Goal: Task Accomplishment & Management: Complete application form

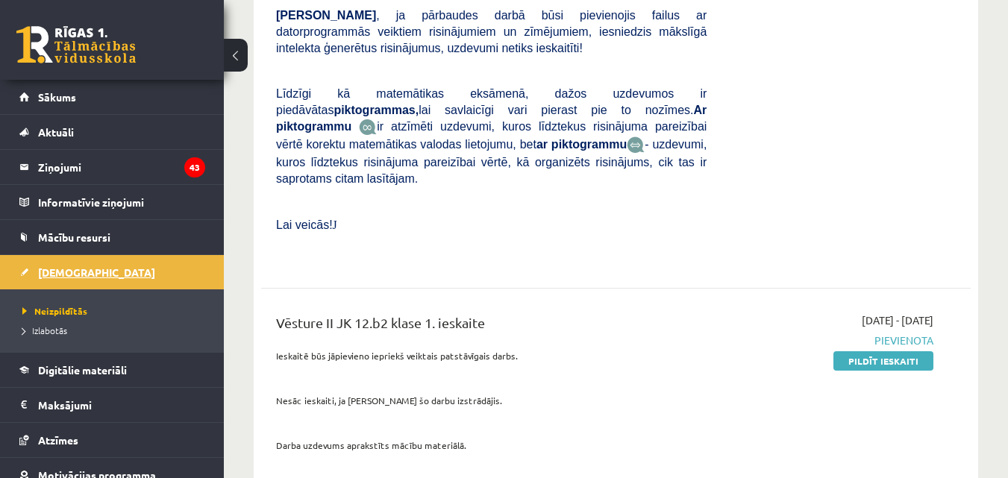
scroll to position [844, 0]
click at [128, 358] on link "Digitālie materiāli" at bounding box center [112, 370] width 186 height 34
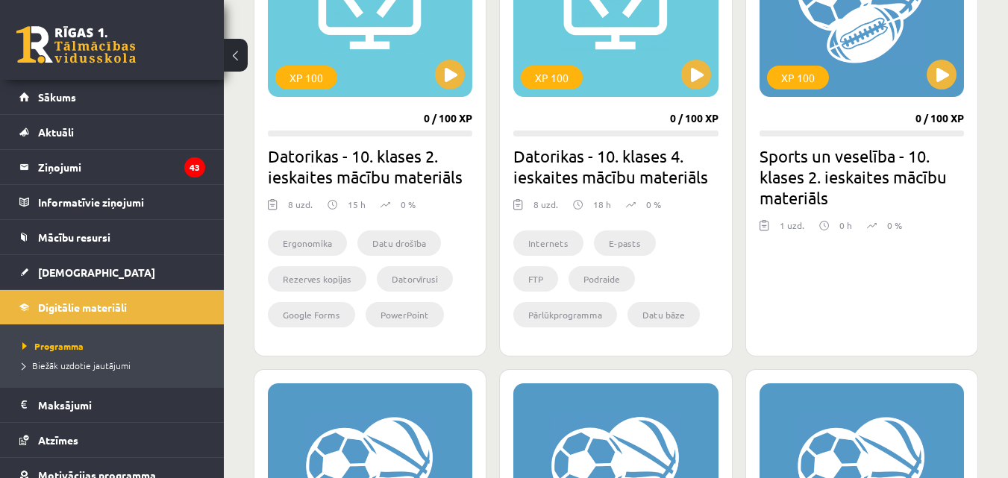
scroll to position [472, 0]
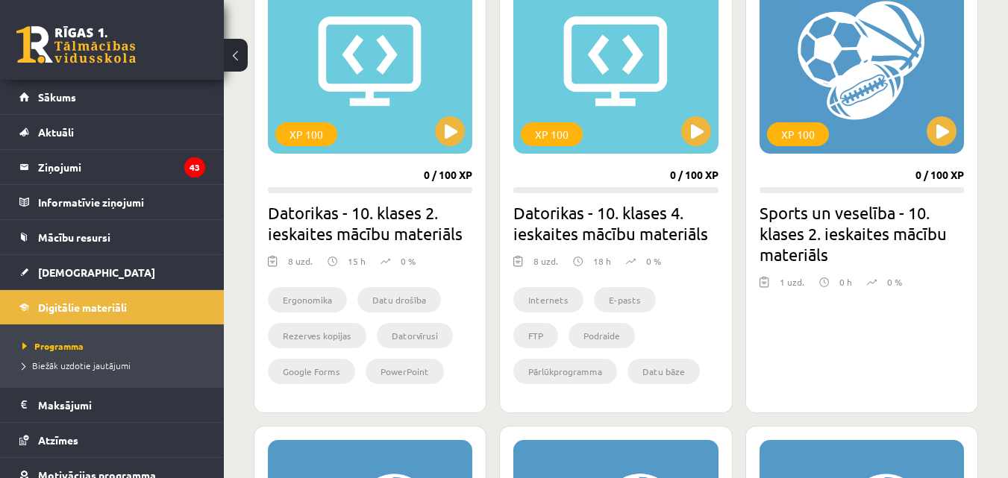
drag, startPoint x: 1002, startPoint y: 105, endPoint x: 1016, endPoint y: 95, distance: 17.6
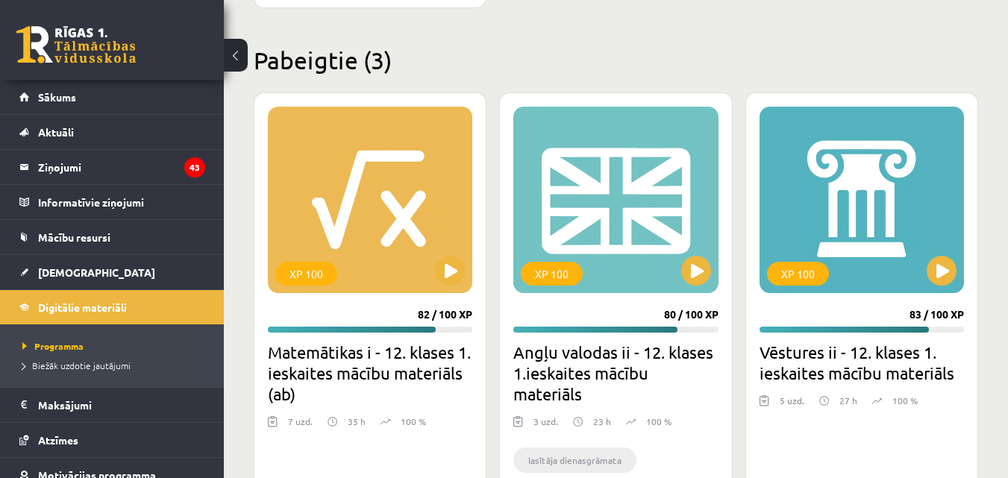
scroll to position [2313, 0]
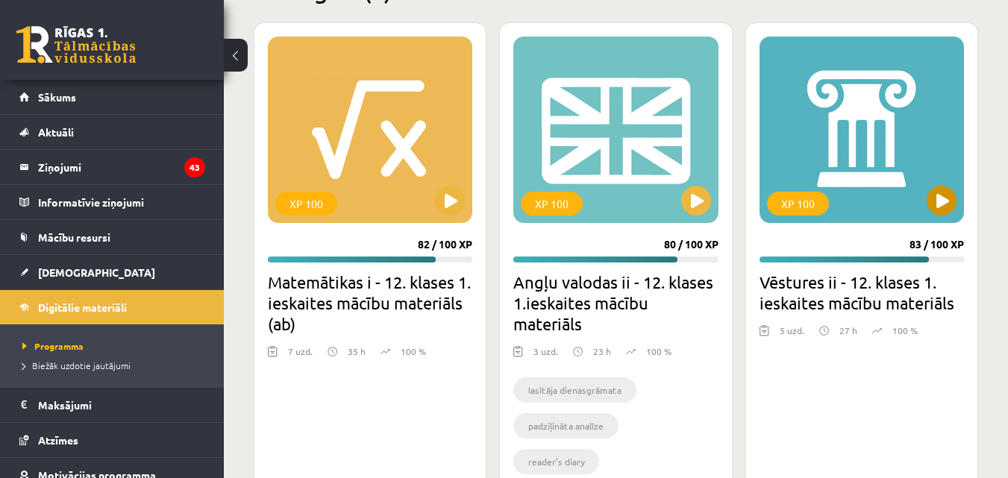
click at [817, 193] on div "XP 100" at bounding box center [798, 204] width 62 height 24
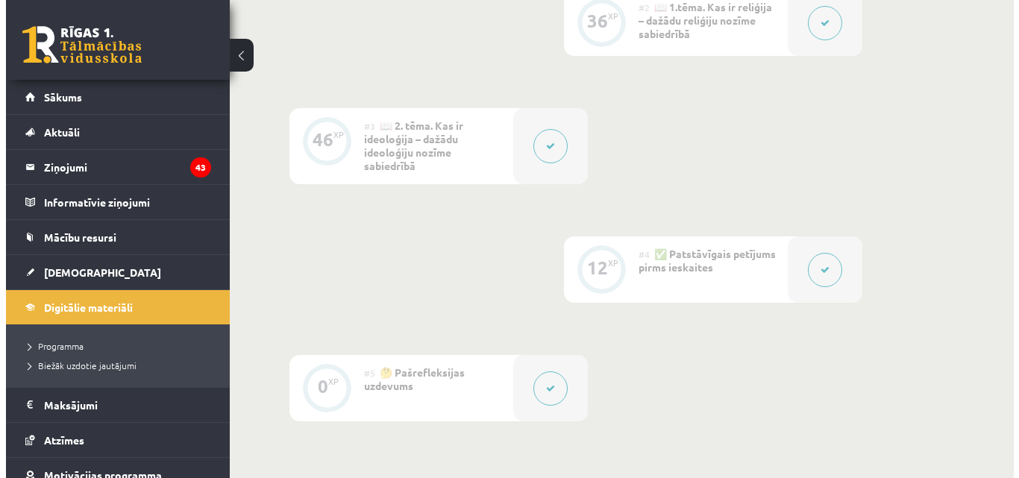
scroll to position [529, 0]
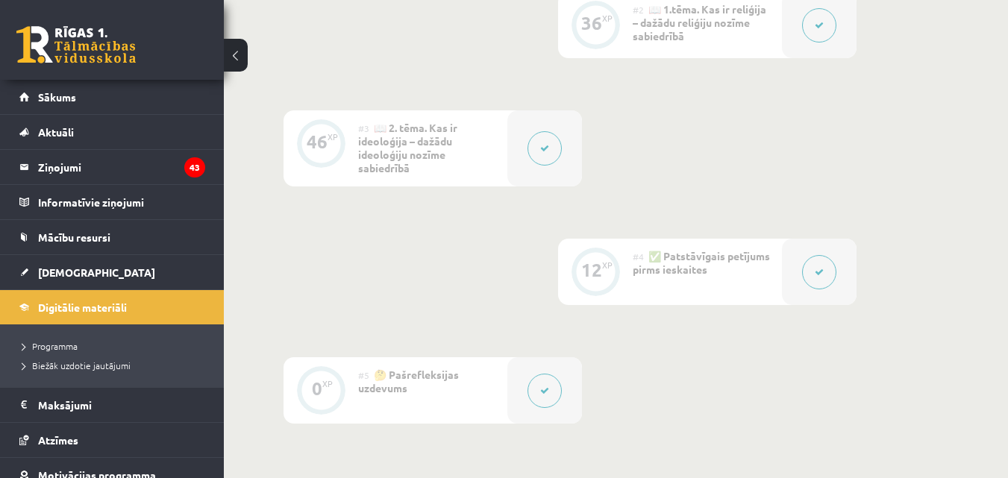
click at [678, 262] on span "✅ Patstāvīgais petījums pirms ieskaites" at bounding box center [701, 262] width 137 height 27
click at [814, 284] on button at bounding box center [819, 272] width 34 height 34
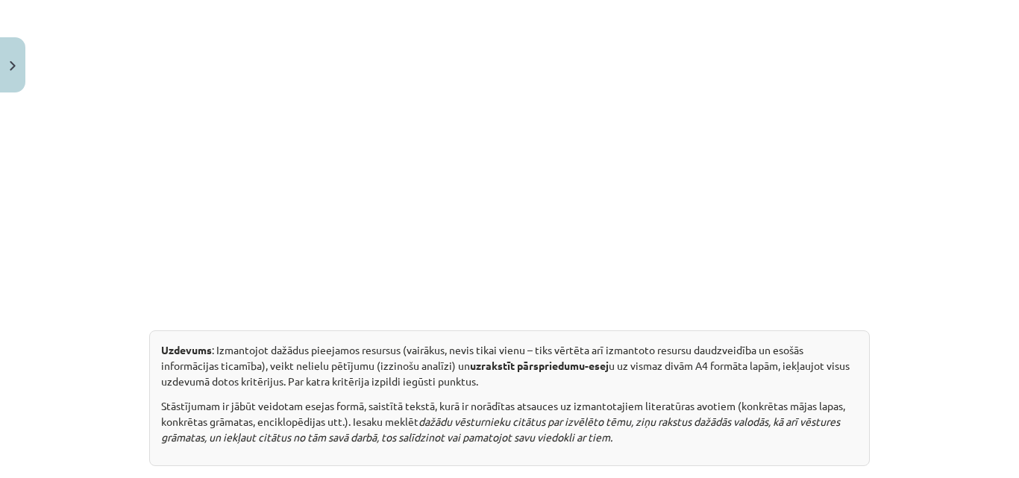
scroll to position [537, 0]
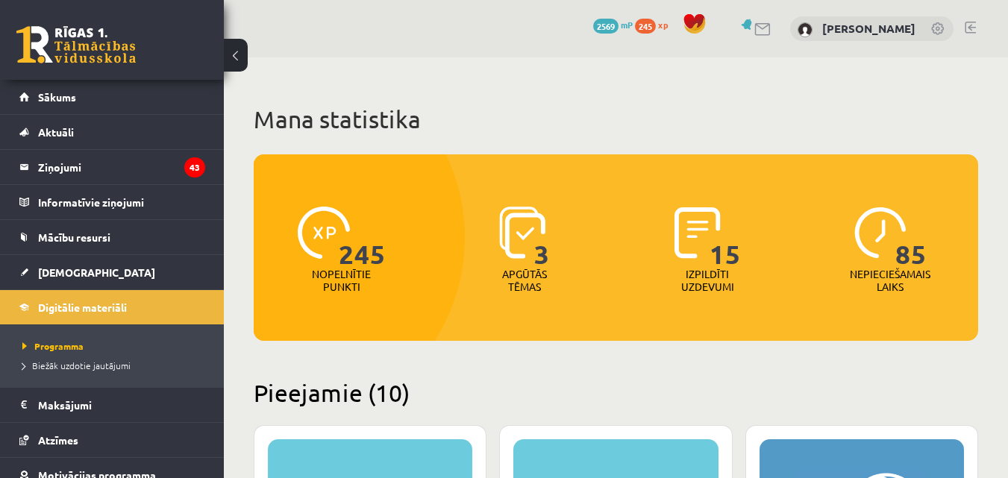
scroll to position [2313, 0]
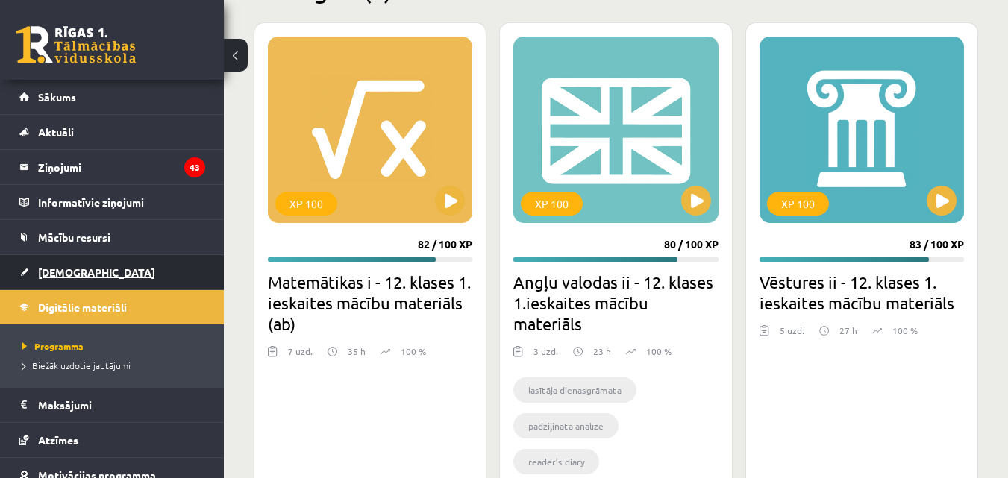
click at [135, 278] on link "[DEMOGRAPHIC_DATA]" at bounding box center [112, 272] width 186 height 34
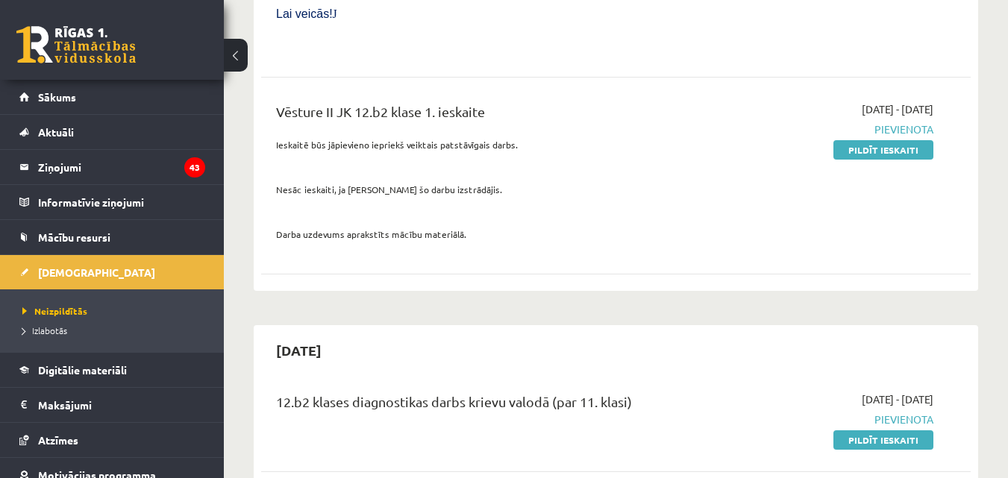
scroll to position [919, 0]
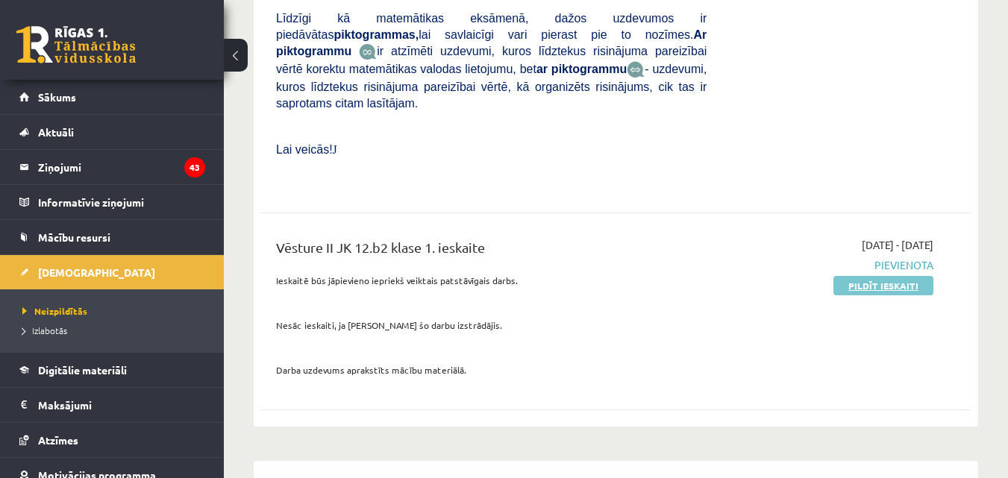
click at [899, 276] on link "Pildīt ieskaiti" at bounding box center [883, 285] width 100 height 19
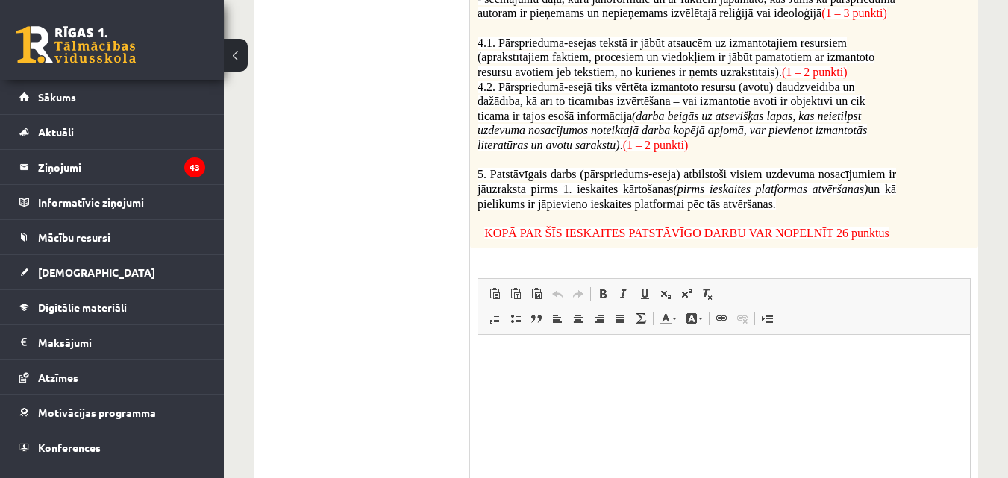
scroll to position [1180, 0]
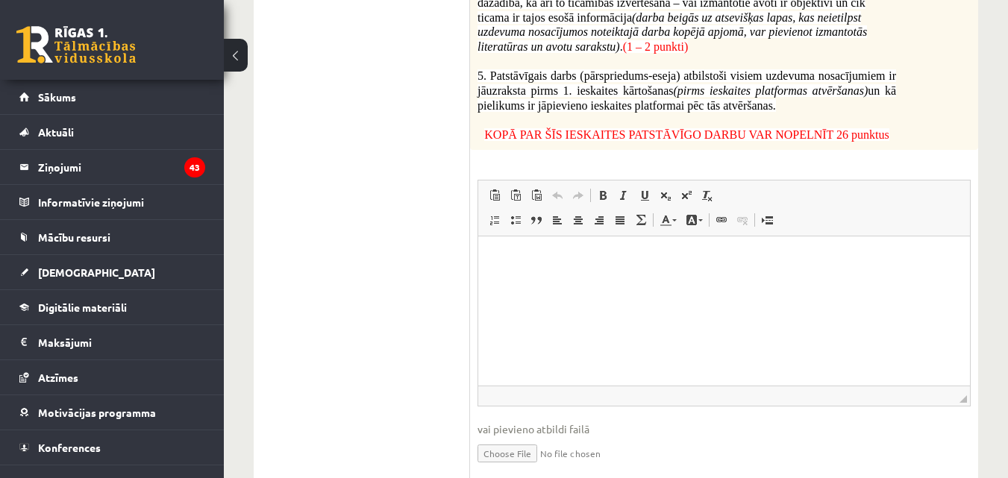
click at [507, 437] on input "file" at bounding box center [723, 452] width 493 height 31
type input "**********"
click at [598, 281] on html at bounding box center [724, 259] width 492 height 46
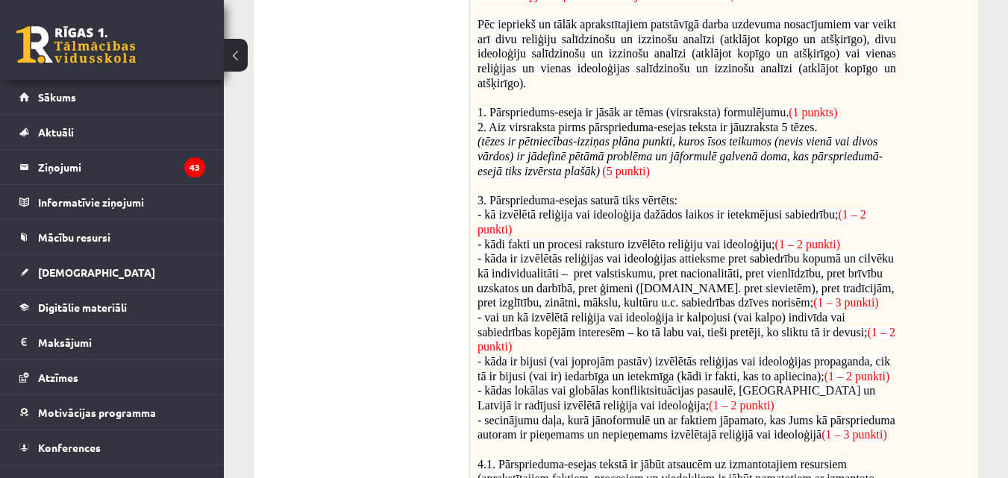
scroll to position [607, 0]
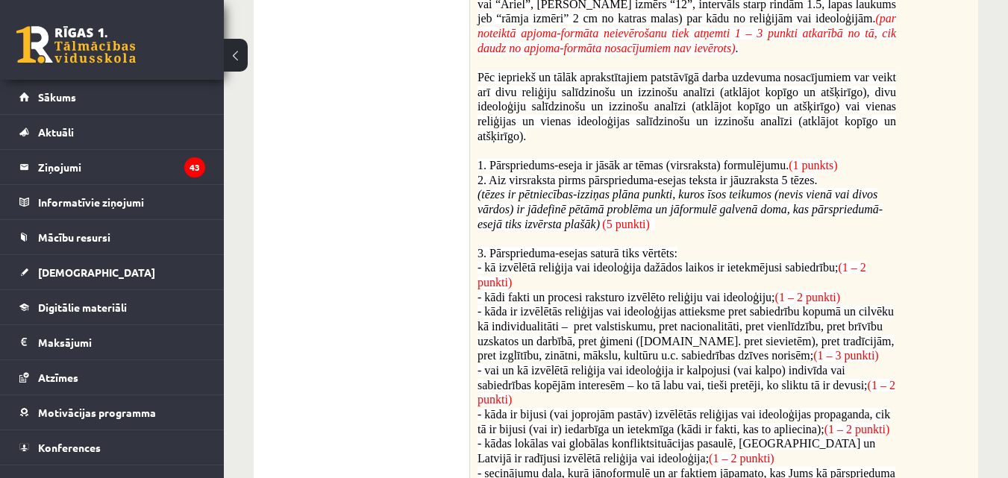
drag, startPoint x: 1003, startPoint y: 190, endPoint x: 1017, endPoint y: 201, distance: 17.6
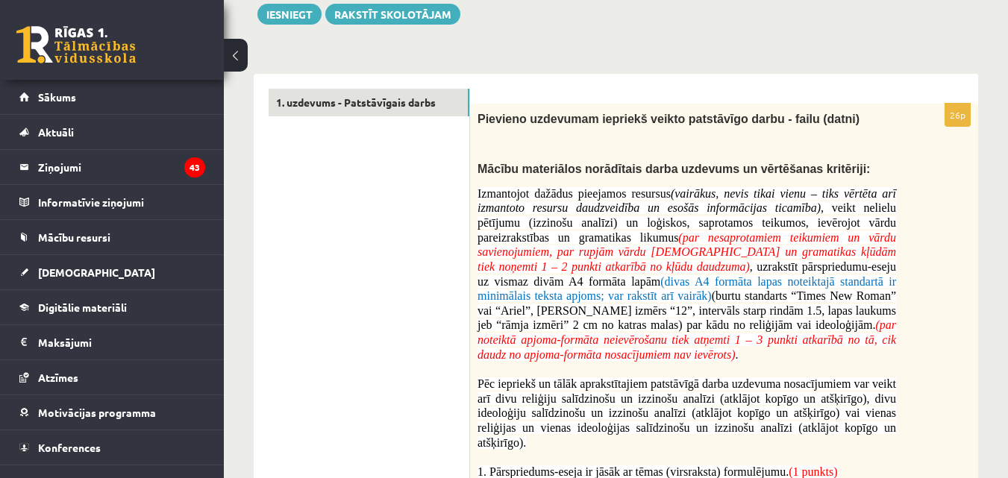
scroll to position [255, 0]
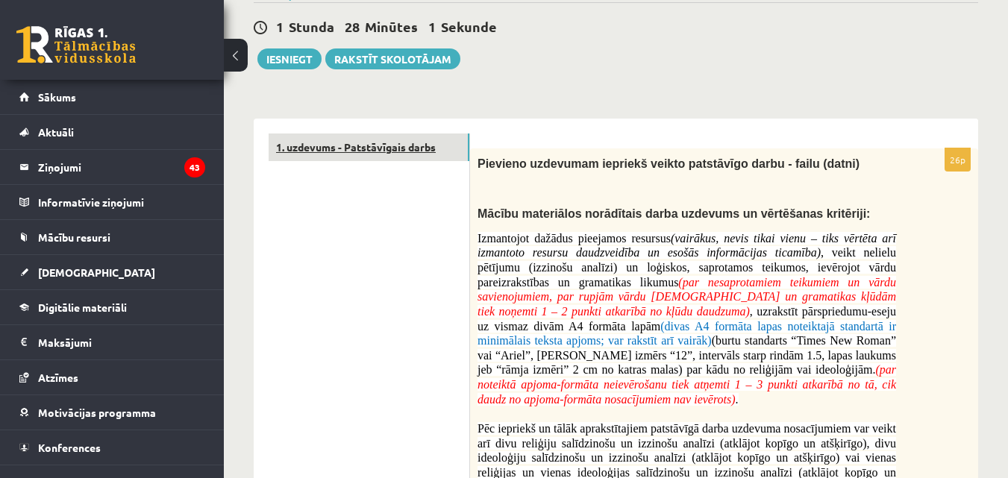
click at [347, 144] on link "1. uzdevums - Patstāvīgais darbs" at bounding box center [369, 148] width 201 height 28
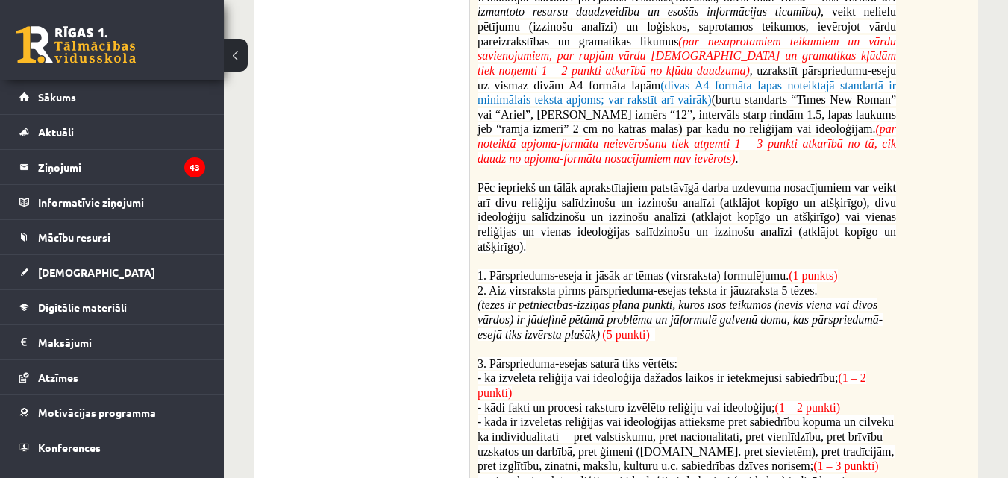
scroll to position [95, 0]
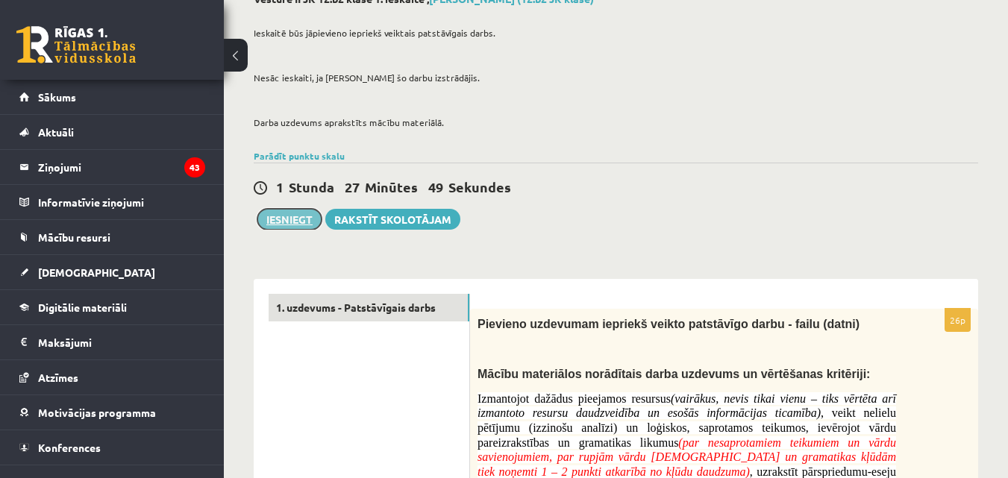
click at [278, 219] on button "Iesniegt" at bounding box center [289, 219] width 64 height 21
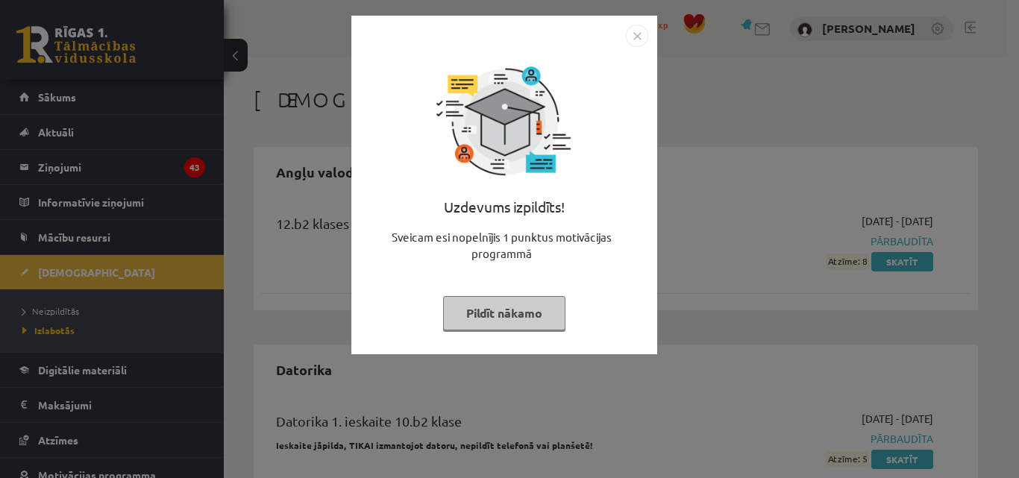
click at [529, 312] on button "Pildīt nākamo" at bounding box center [504, 313] width 122 height 34
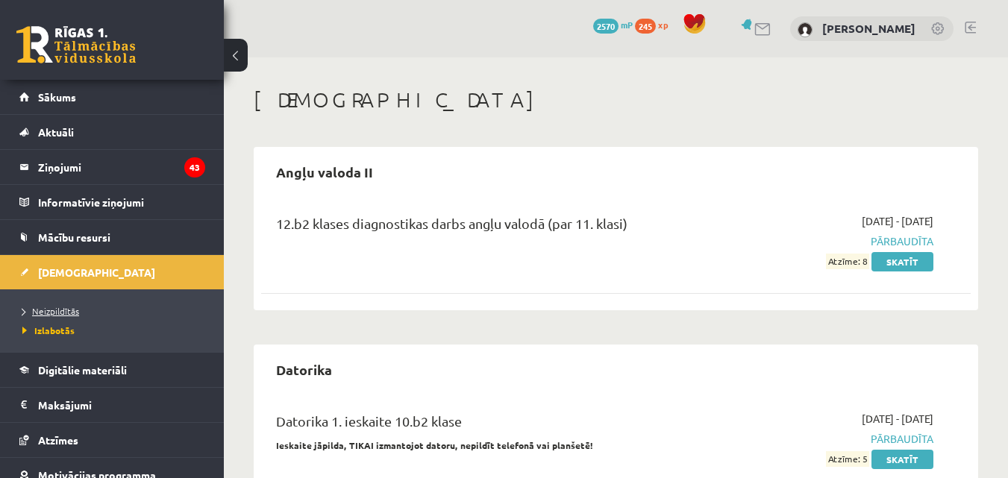
click at [63, 314] on span "Neizpildītās" at bounding box center [50, 311] width 57 height 12
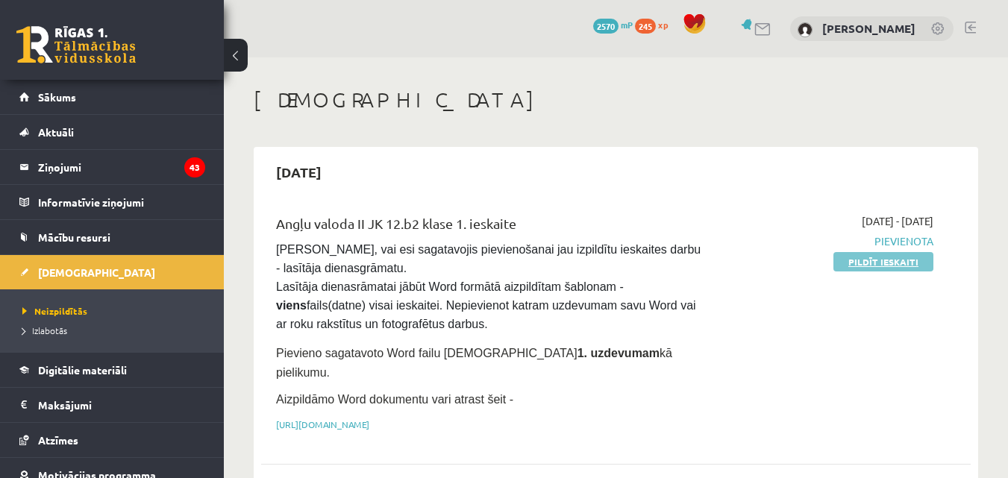
click at [897, 257] on link "Pildīt ieskaiti" at bounding box center [883, 261] width 100 height 19
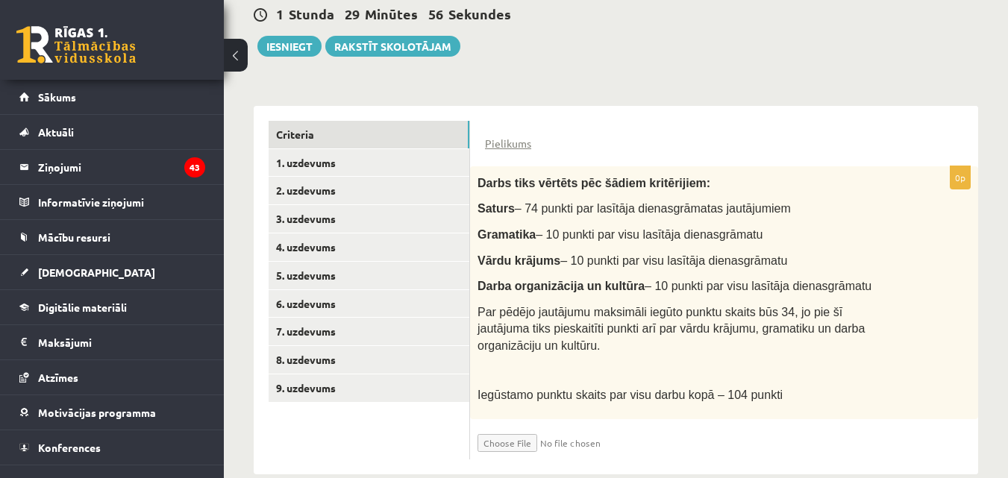
scroll to position [298, 0]
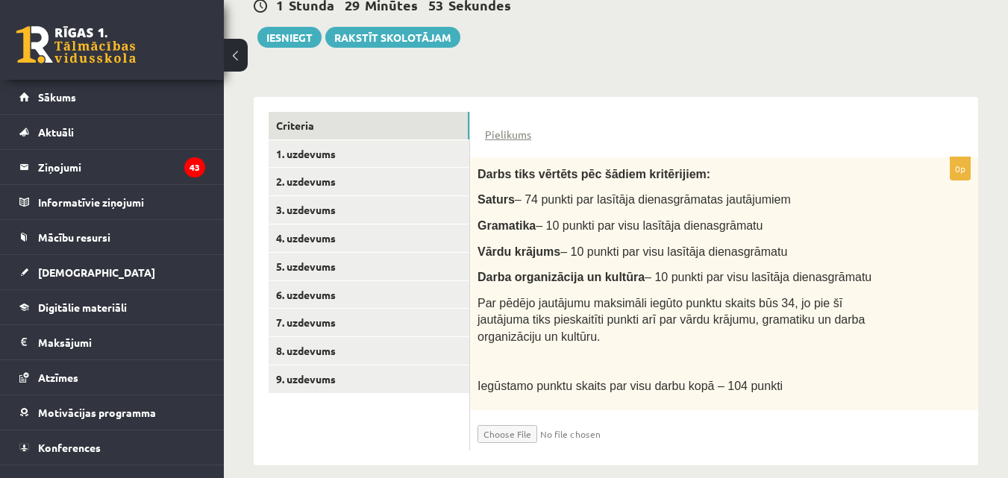
click at [502, 422] on input "file" at bounding box center [566, 430] width 178 height 25
type input "**********"
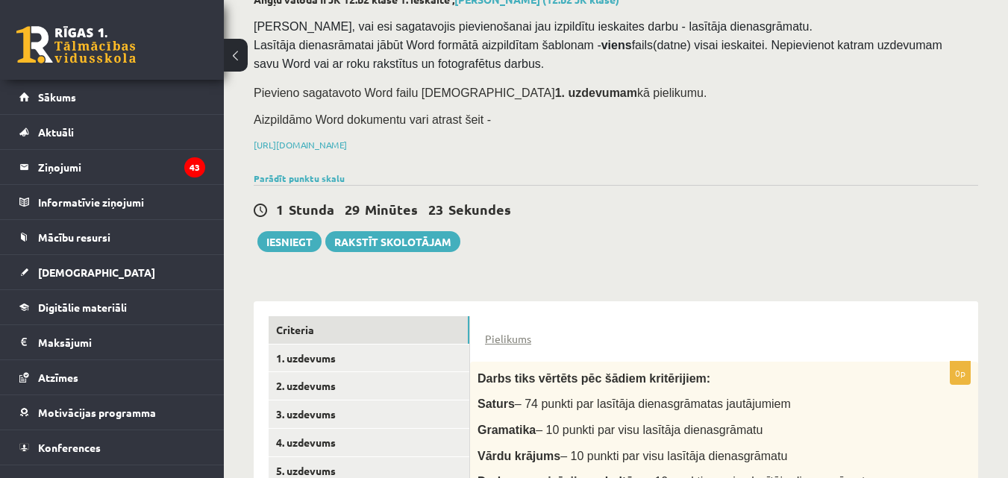
scroll to position [99, 0]
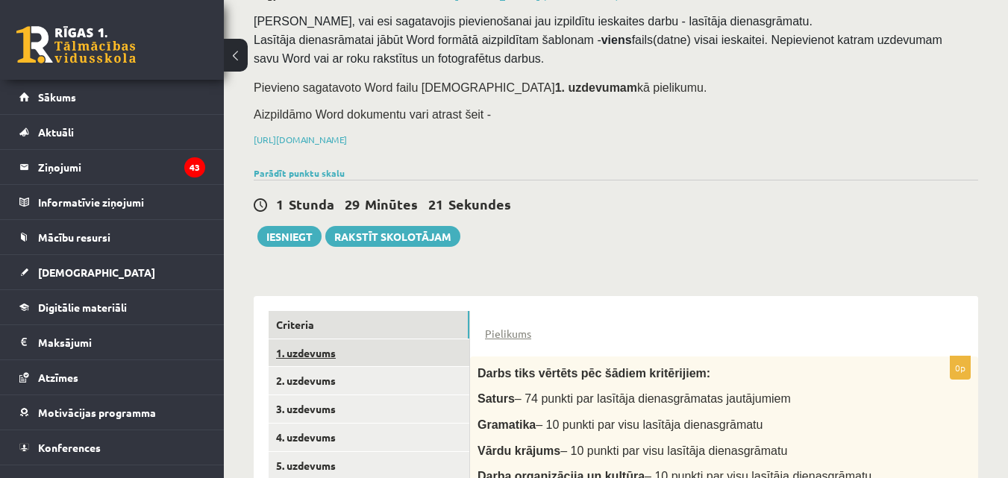
click at [419, 349] on link "1. uzdevums" at bounding box center [369, 353] width 201 height 28
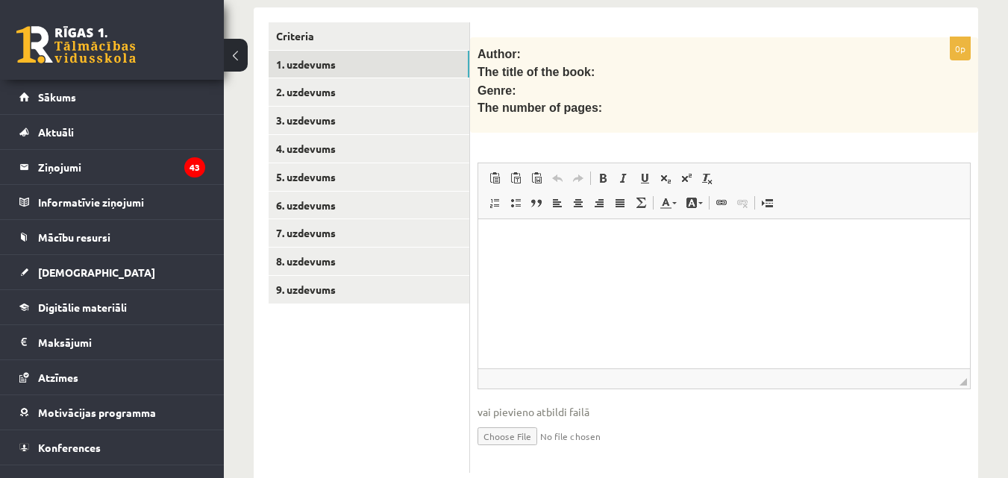
scroll to position [395, 0]
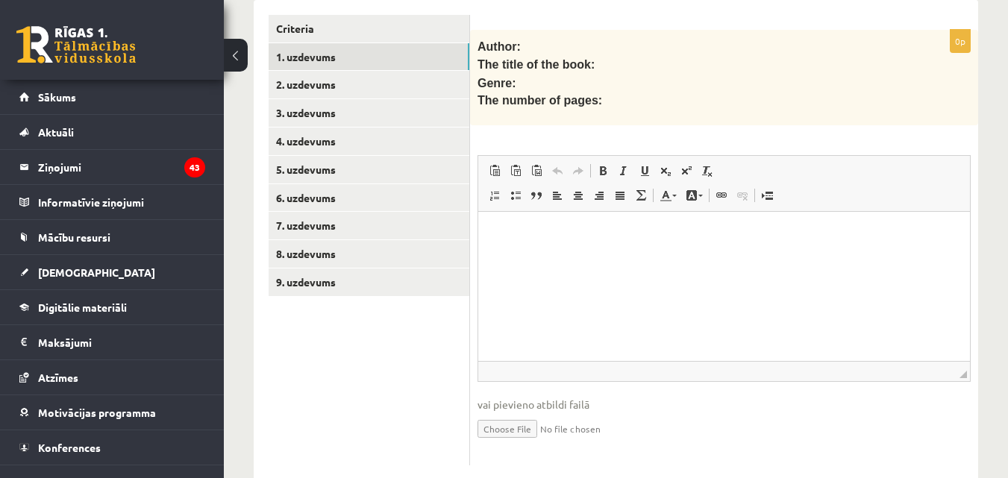
click at [537, 435] on input "file" at bounding box center [723, 428] width 493 height 31
type input "**********"
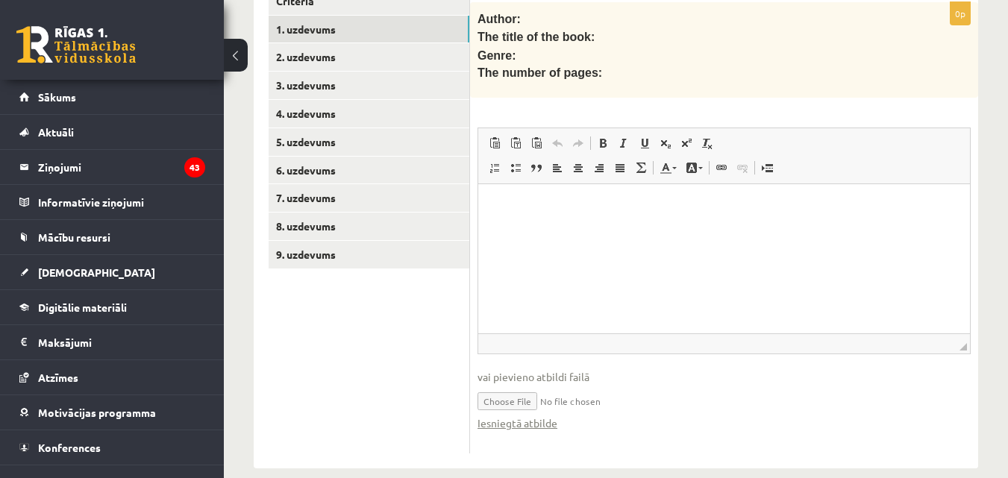
scroll to position [422, 0]
click at [605, 231] on html at bounding box center [724, 209] width 492 height 46
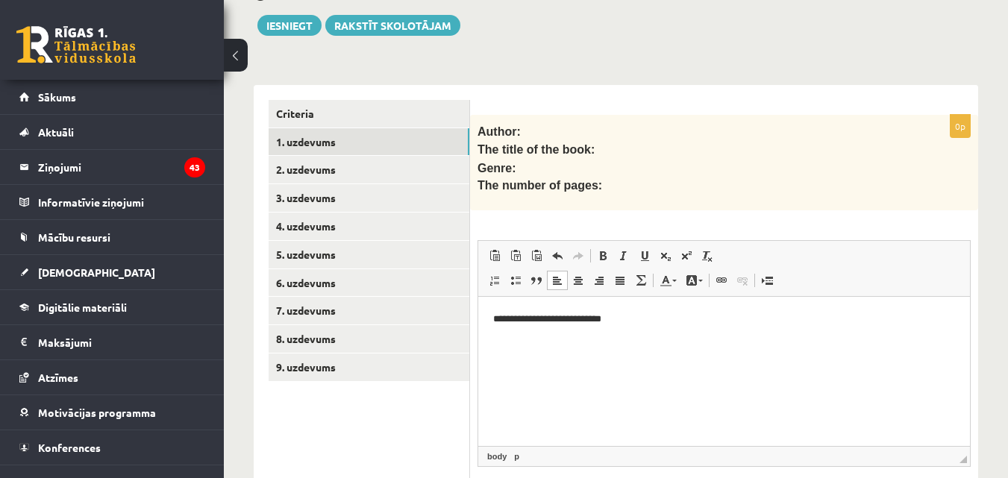
scroll to position [249, 0]
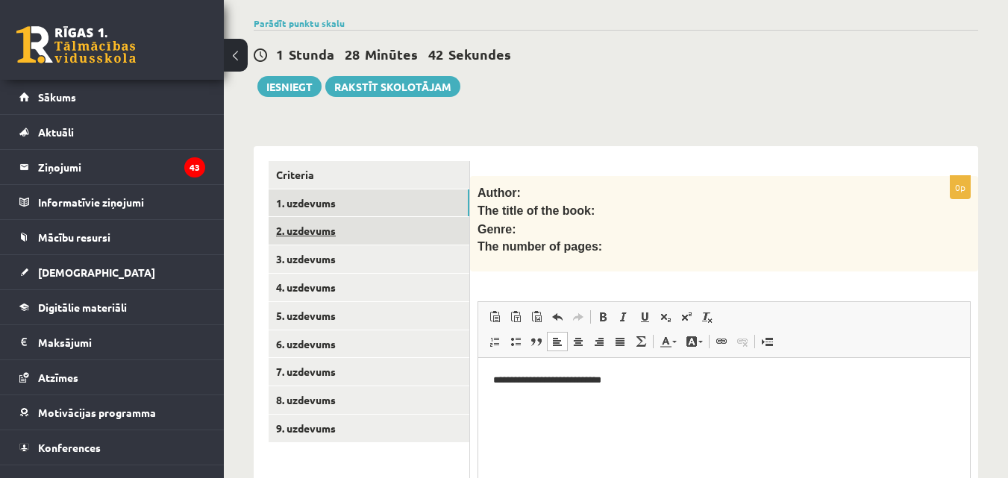
click at [357, 225] on link "2. uzdevums" at bounding box center [369, 231] width 201 height 28
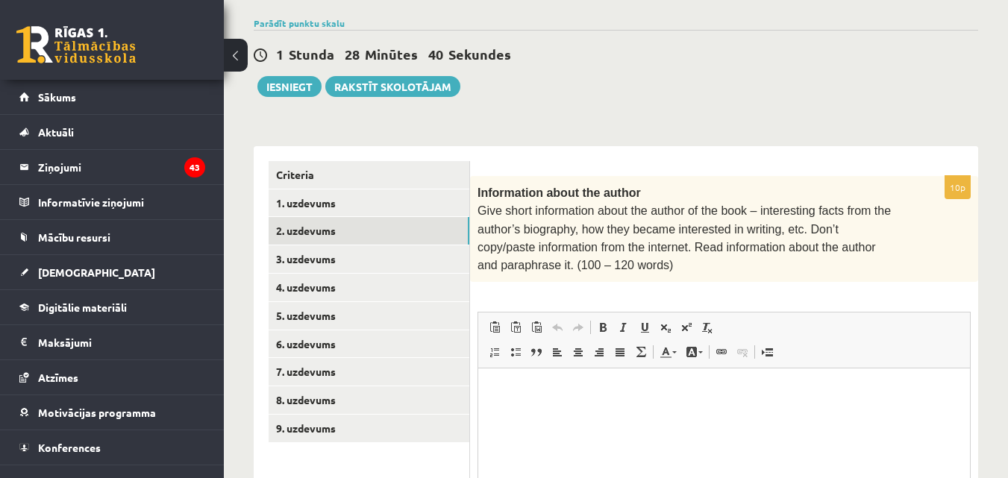
scroll to position [0, 0]
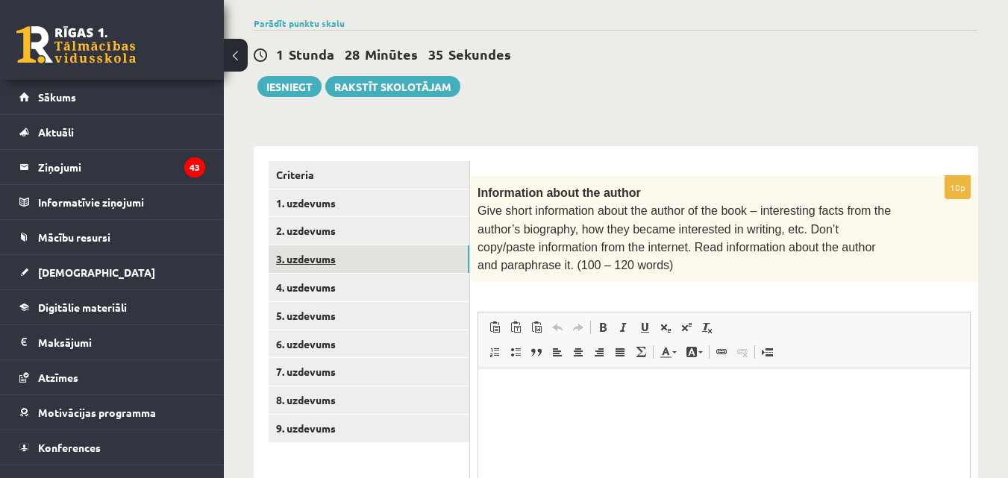
click at [372, 260] on link "3. uzdevums" at bounding box center [369, 259] width 201 height 28
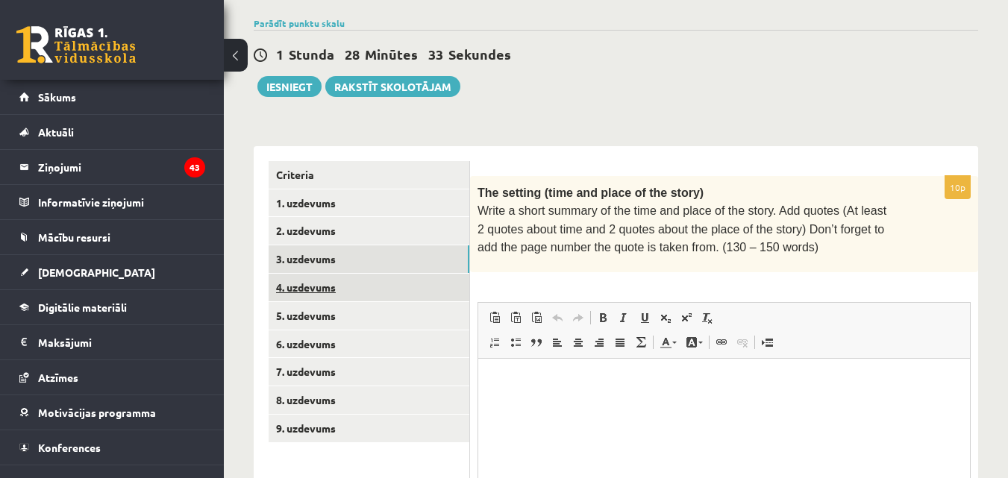
click at [377, 280] on link "4. uzdevums" at bounding box center [369, 288] width 201 height 28
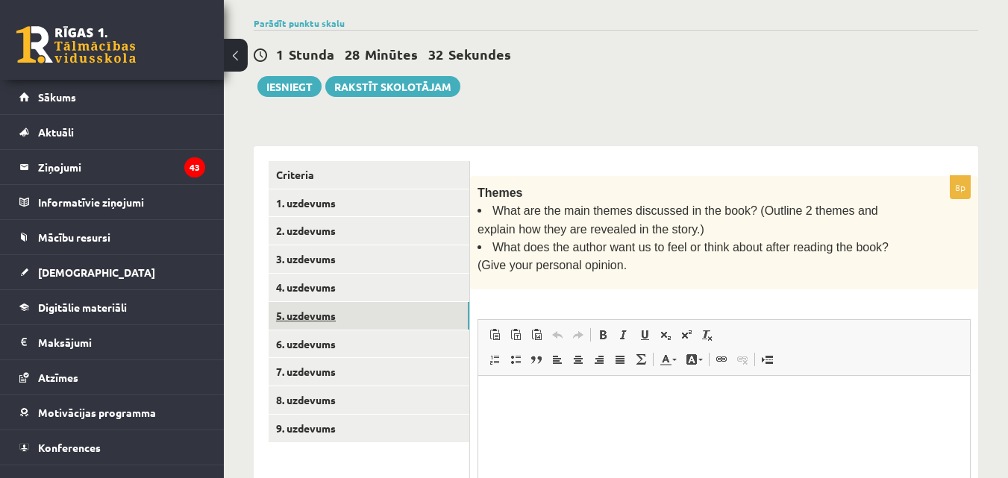
click at [382, 306] on link "5. uzdevums" at bounding box center [369, 316] width 201 height 28
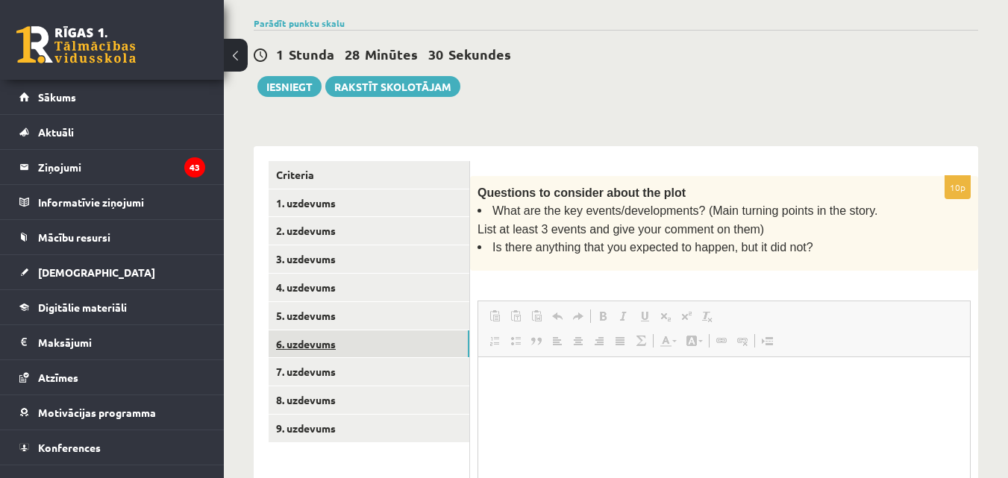
click at [381, 339] on link "6. uzdevums" at bounding box center [369, 345] width 201 height 28
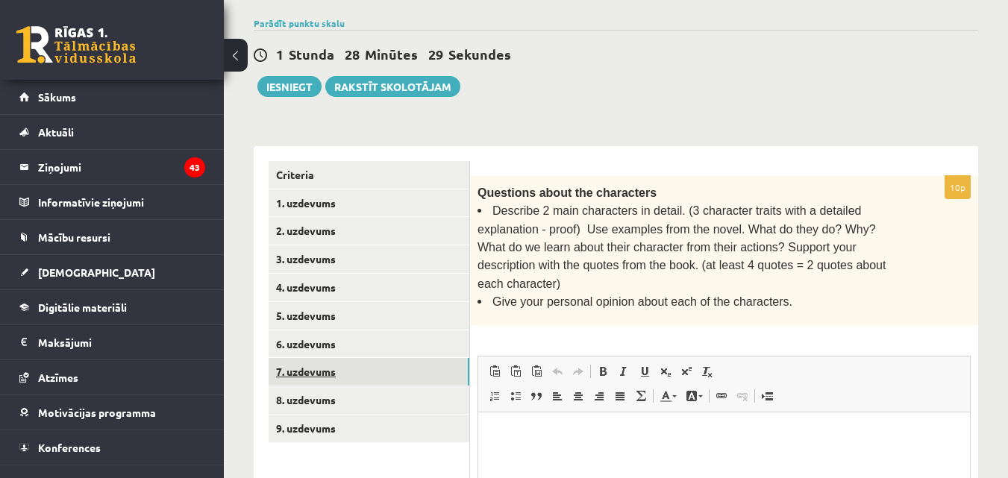
click at [381, 363] on link "7. uzdevums" at bounding box center [369, 372] width 201 height 28
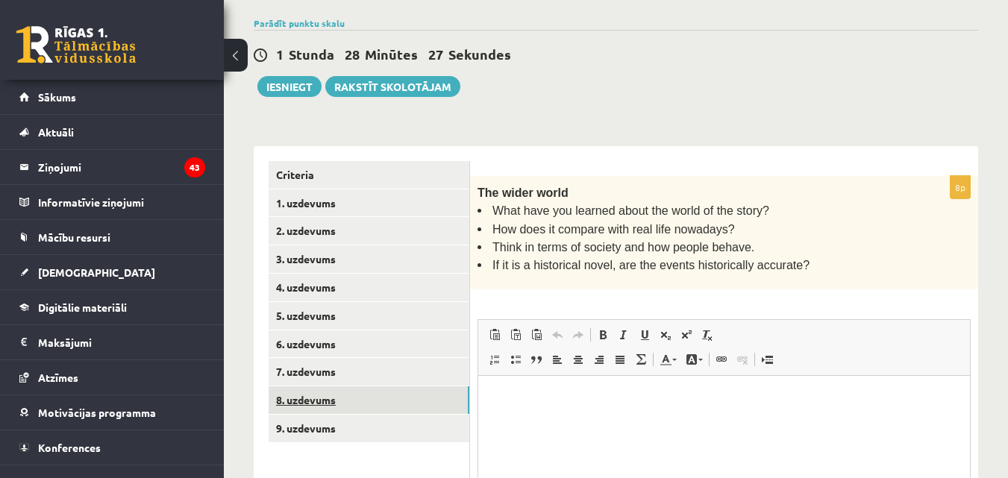
click at [387, 400] on link "8. uzdevums" at bounding box center [369, 400] width 201 height 28
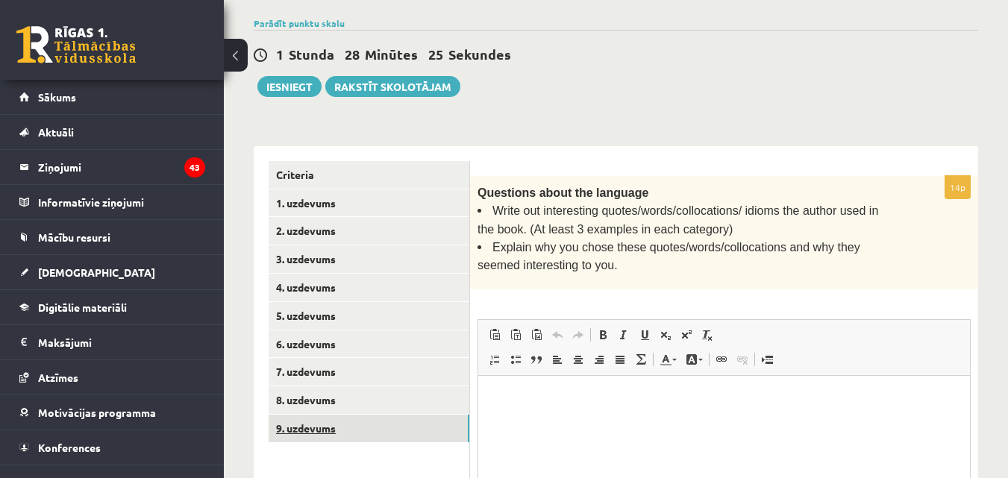
click at [395, 426] on link "9. uzdevums" at bounding box center [369, 429] width 201 height 28
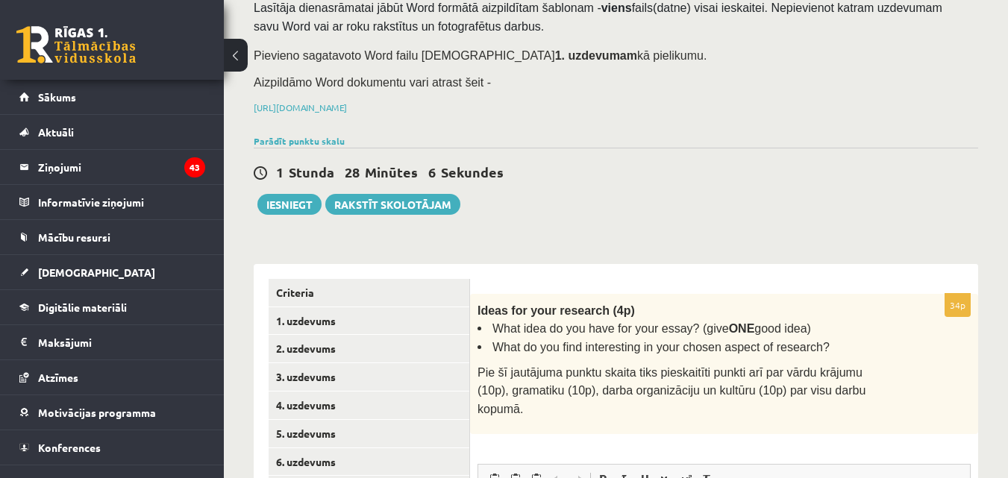
scroll to position [128, 0]
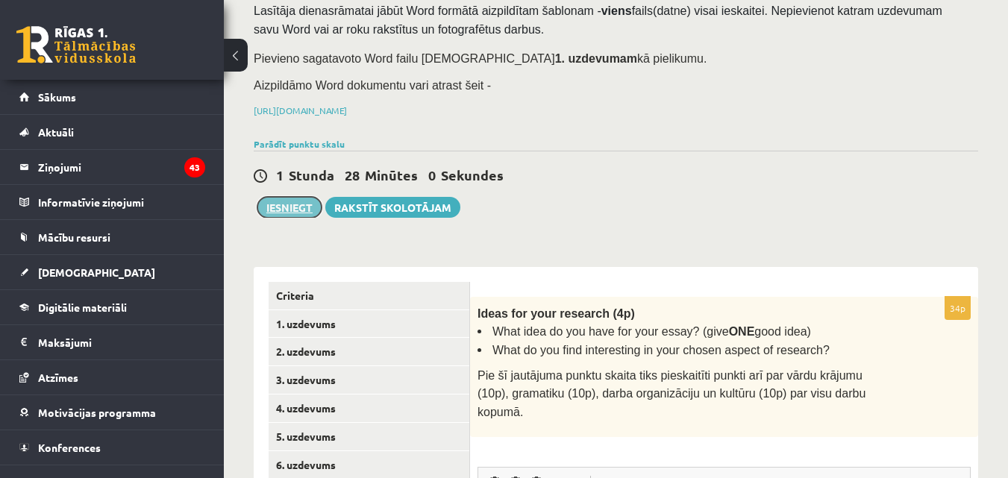
click at [296, 204] on button "Iesniegt" at bounding box center [289, 207] width 64 height 21
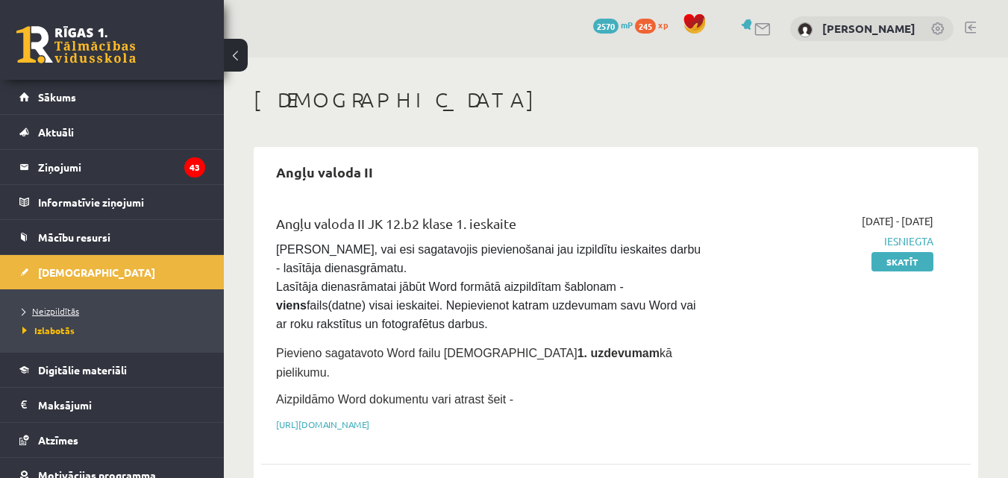
click at [78, 306] on span "Neizpildītās" at bounding box center [50, 311] width 57 height 12
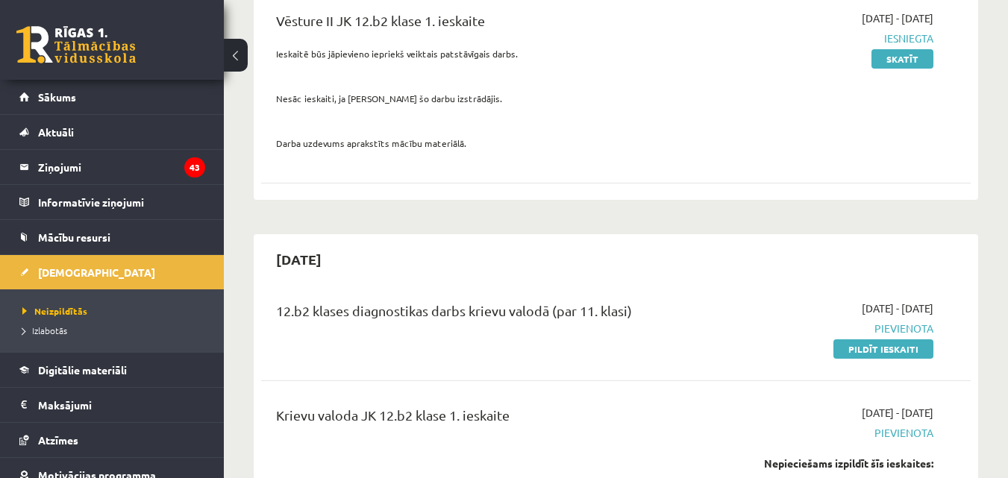
scroll to position [1161, 0]
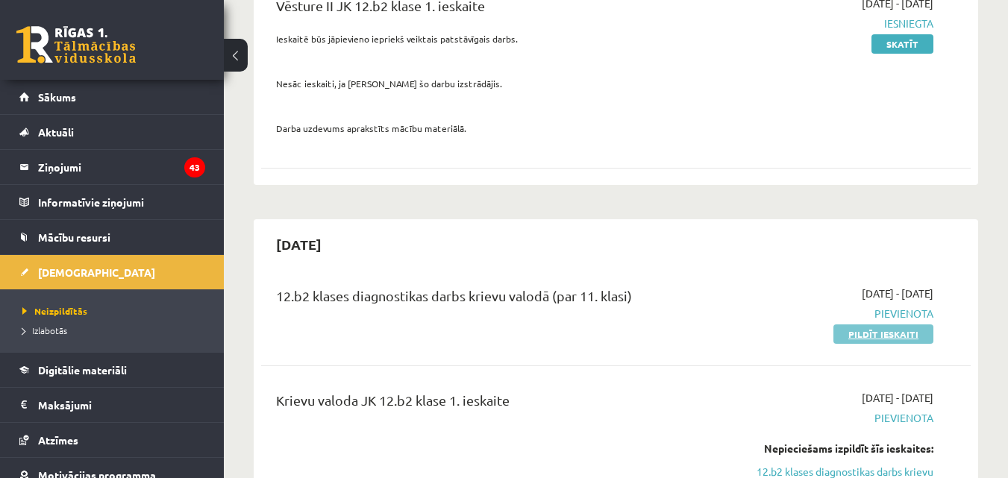
click at [889, 325] on link "Pildīt ieskaiti" at bounding box center [883, 334] width 100 height 19
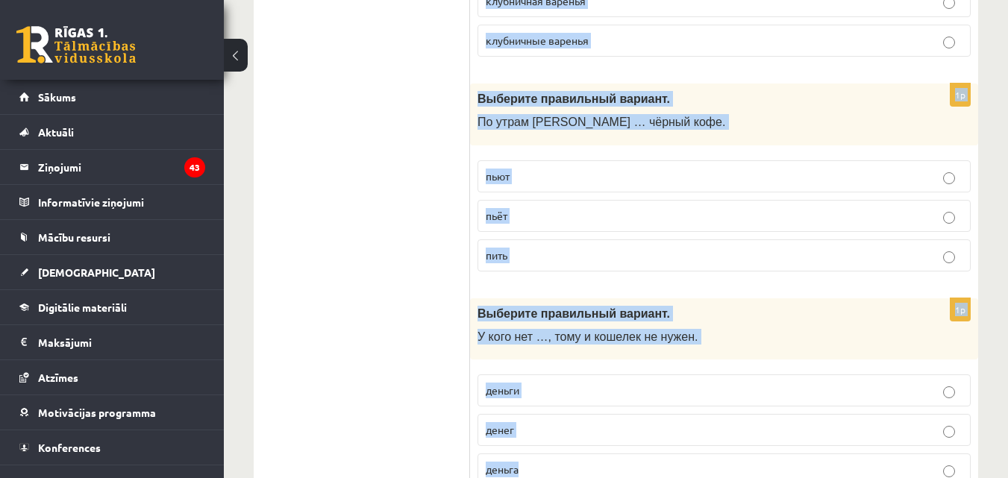
scroll to position [5998, 0]
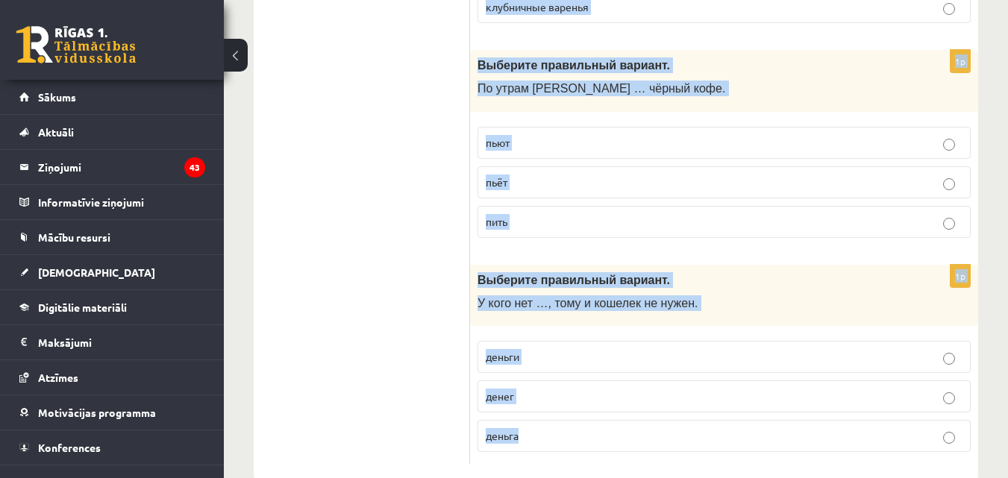
drag, startPoint x: 479, startPoint y: 301, endPoint x: 756, endPoint y: 457, distance: 317.7
copy form "Loremips dolorsitam consect. Adipi elitseddo ei temp i utlab, etd … magnaali en…"
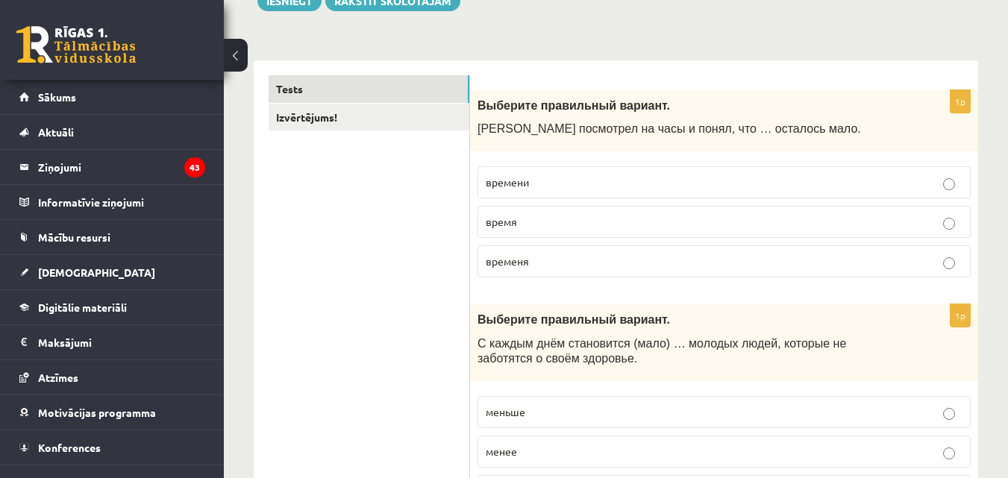
scroll to position [236, 0]
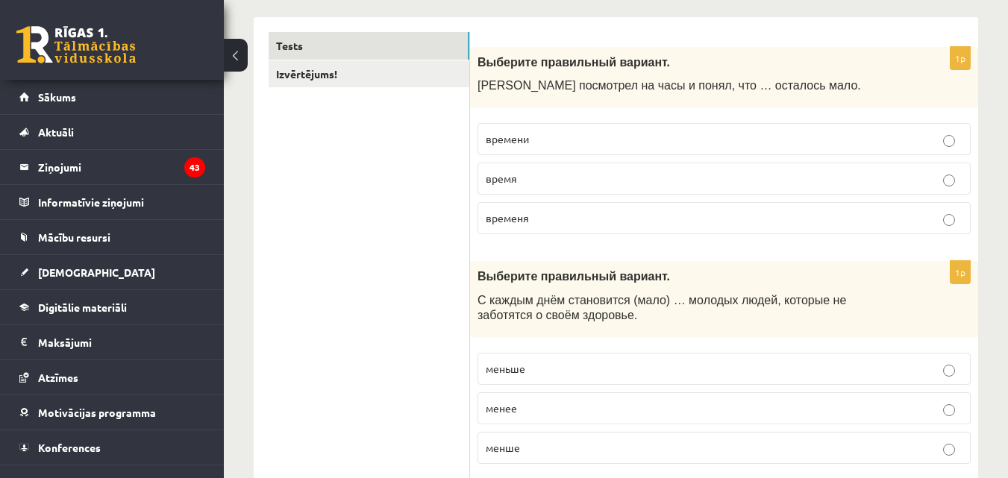
click at [545, 145] on p "времени" at bounding box center [724, 139] width 477 height 16
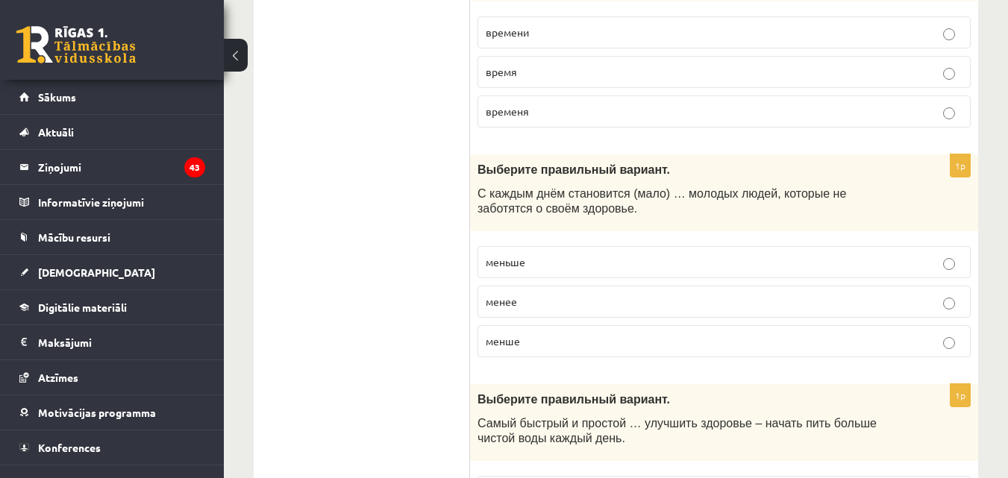
scroll to position [310, 0]
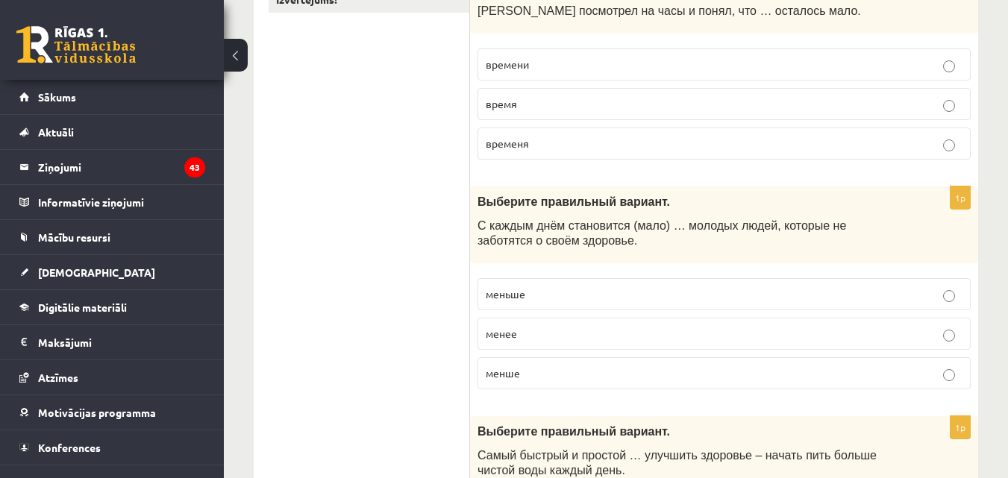
click at [554, 293] on p "меньше" at bounding box center [724, 294] width 477 height 16
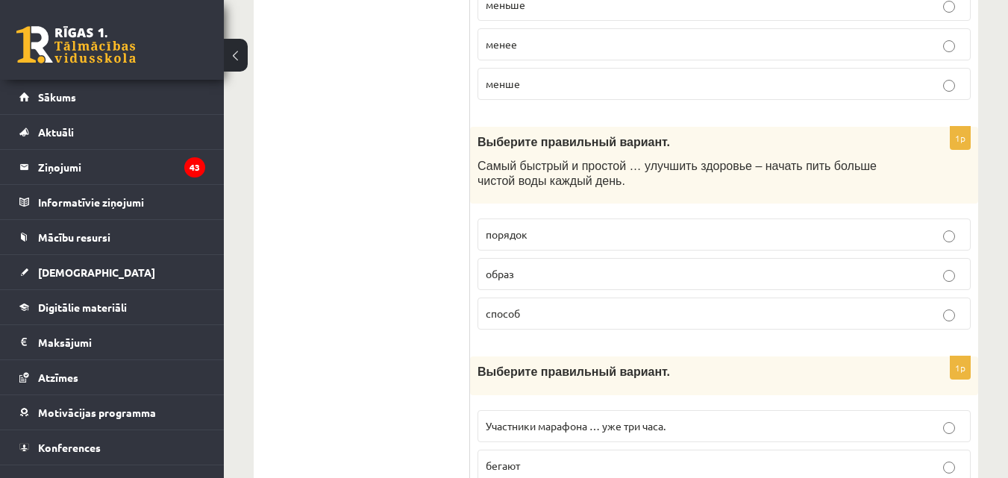
scroll to position [675, 0]
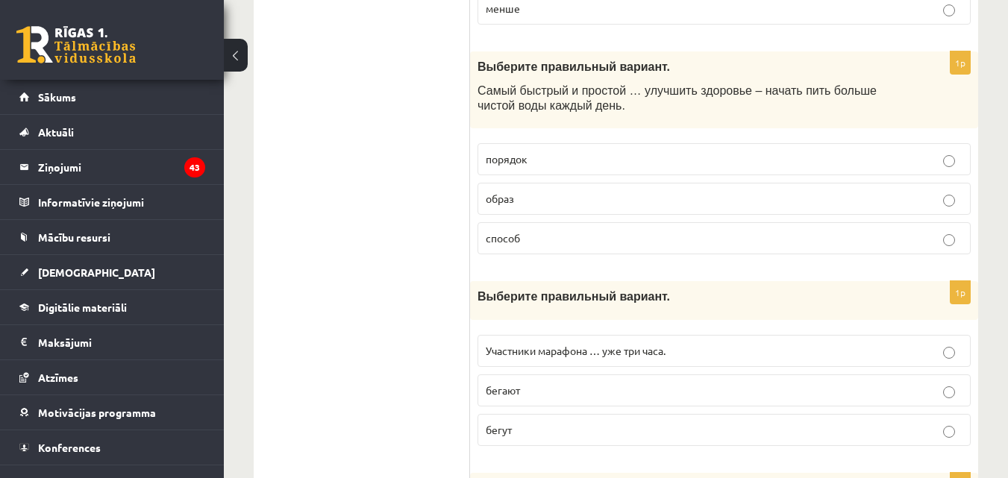
click at [563, 231] on p "способ" at bounding box center [724, 239] width 477 height 16
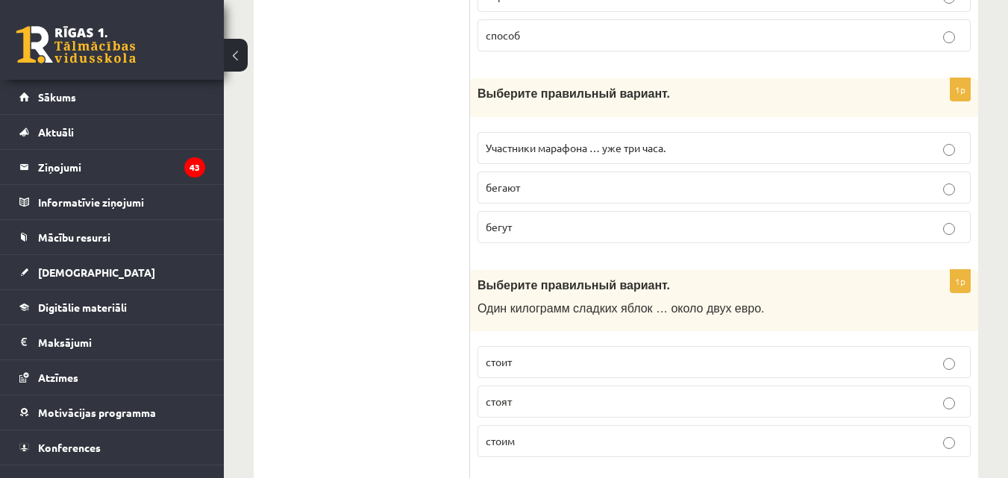
scroll to position [900, 0]
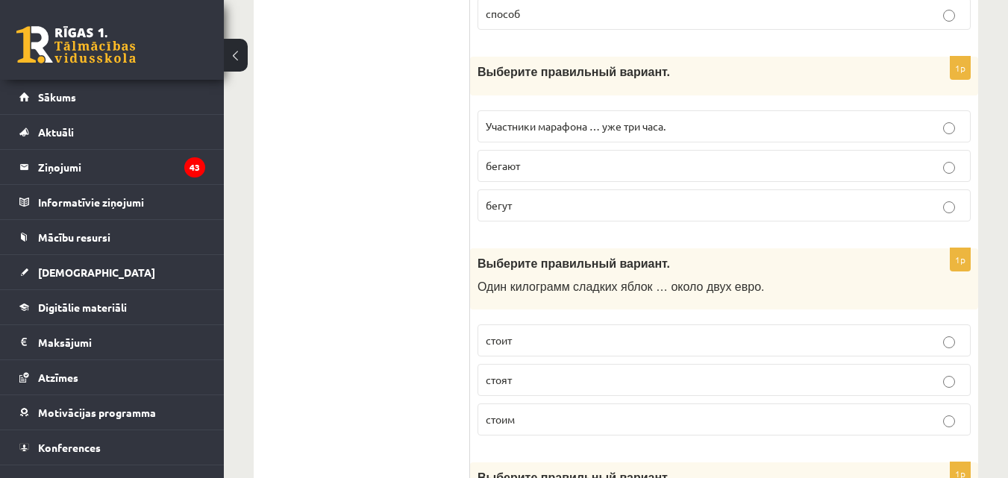
click at [556, 212] on p "бегут" at bounding box center [724, 206] width 477 height 16
click at [524, 336] on p "стоит" at bounding box center [724, 341] width 477 height 16
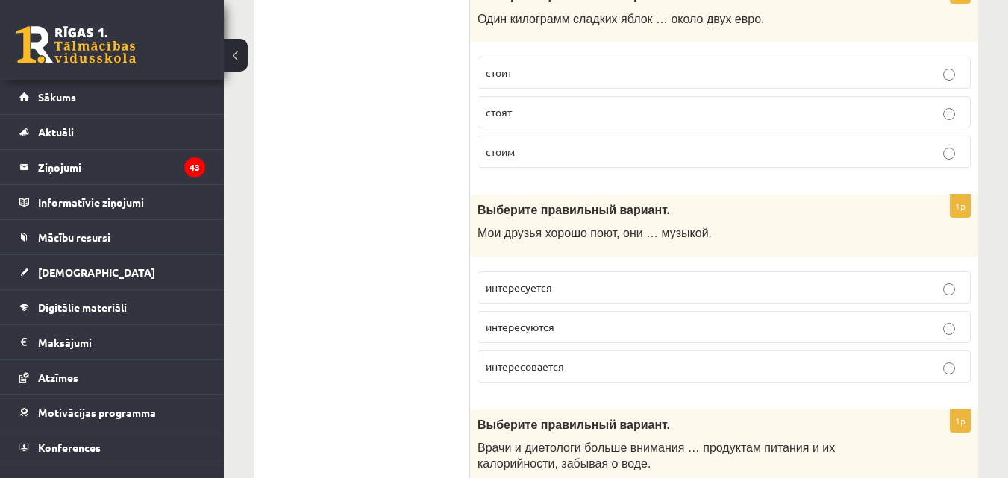
scroll to position [1221, 0]
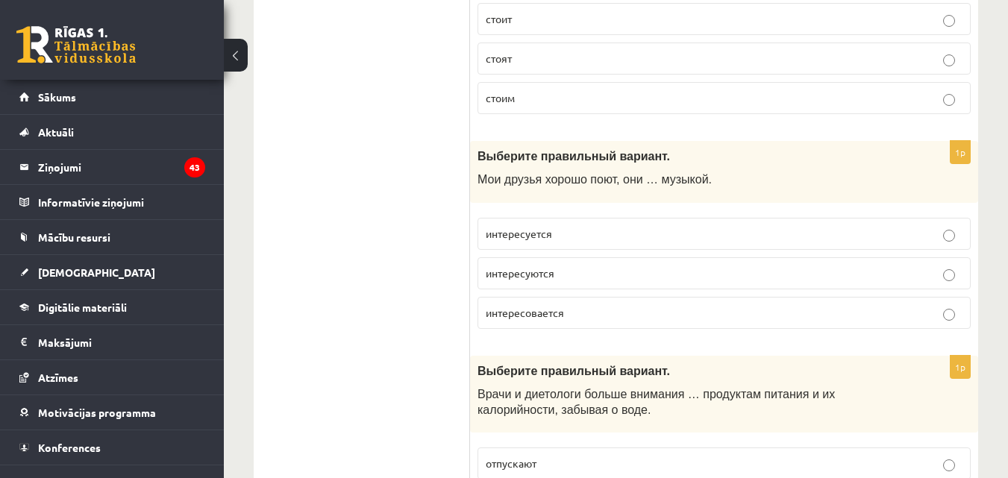
click at [591, 278] on p "интересуются" at bounding box center [724, 274] width 477 height 16
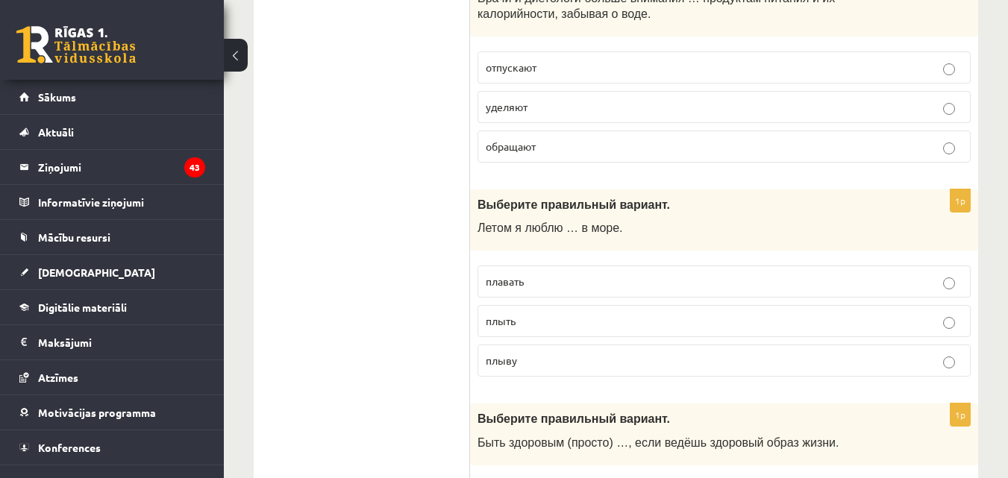
scroll to position [1585, 0]
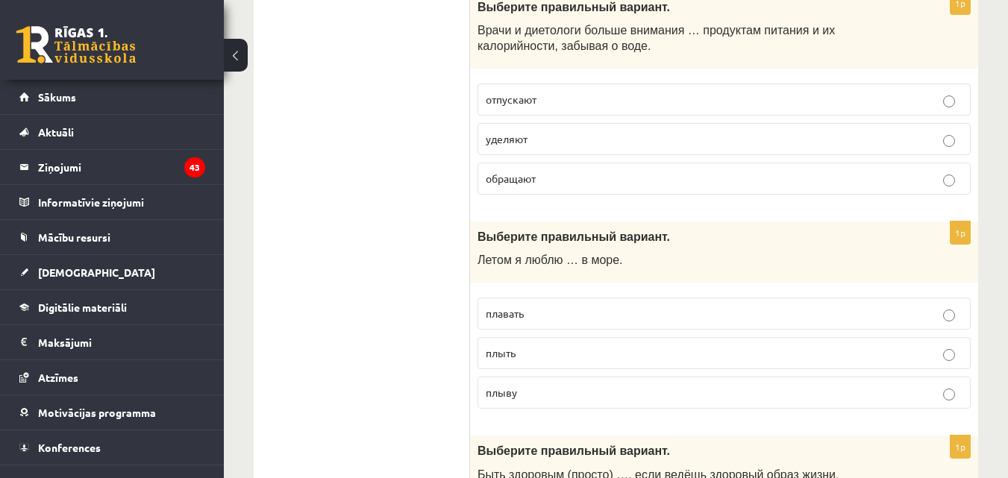
click at [560, 140] on p "уделяют" at bounding box center [724, 139] width 477 height 16
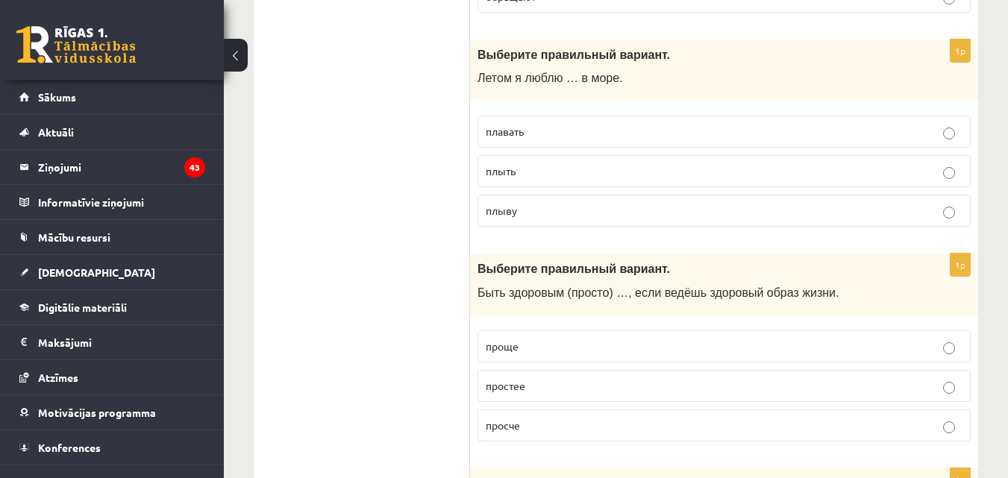
scroll to position [1778, 0]
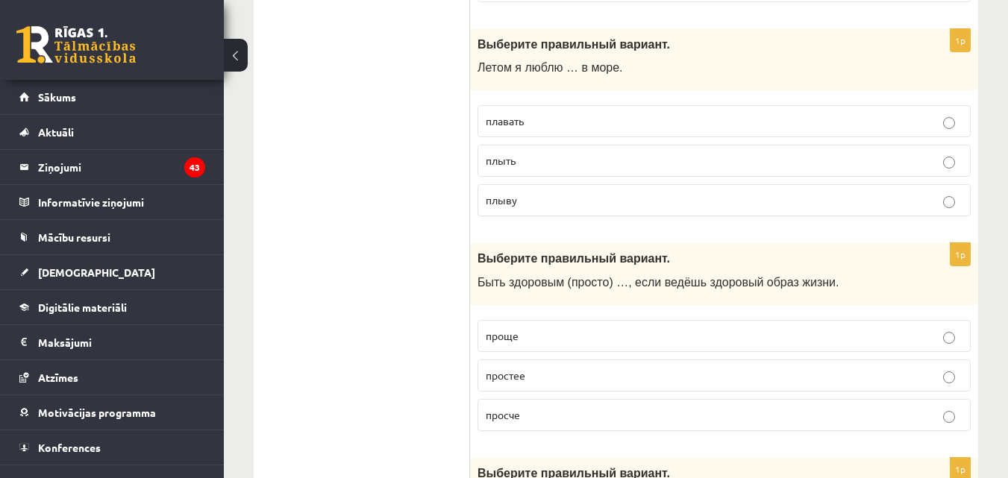
click at [546, 120] on p "плавать" at bounding box center [724, 121] width 477 height 16
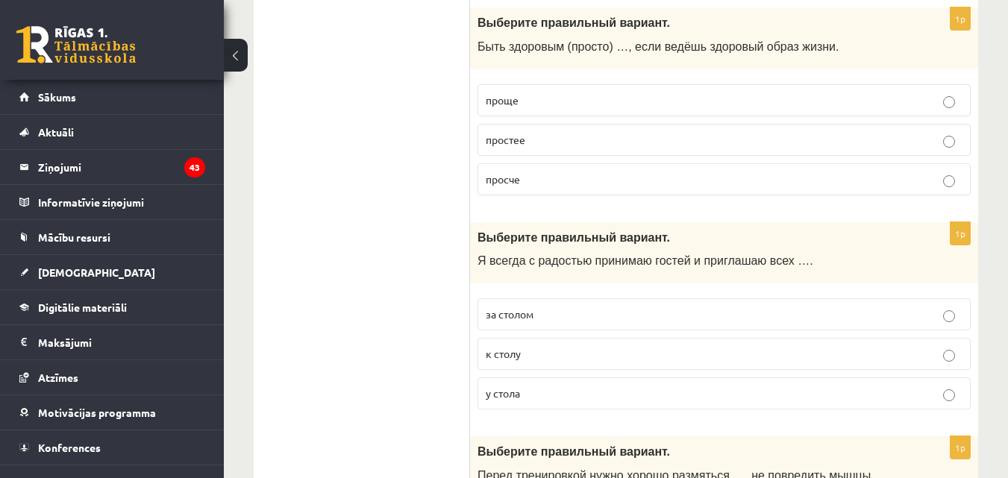
scroll to position [2003, 0]
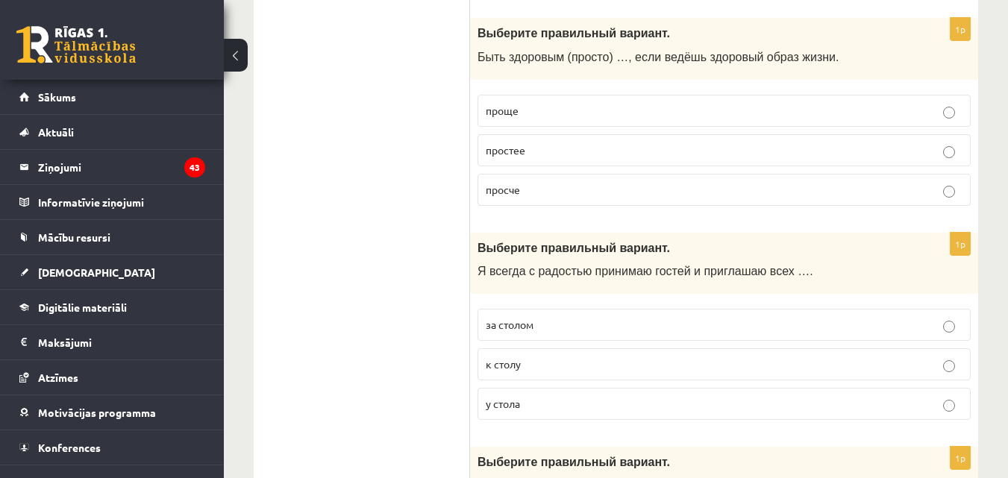
click at [536, 113] on p "проще" at bounding box center [724, 111] width 477 height 16
click at [592, 343] on fieldset "за столом к столу у стола" at bounding box center [723, 362] width 493 height 123
click at [598, 363] on p "к столу" at bounding box center [724, 365] width 477 height 16
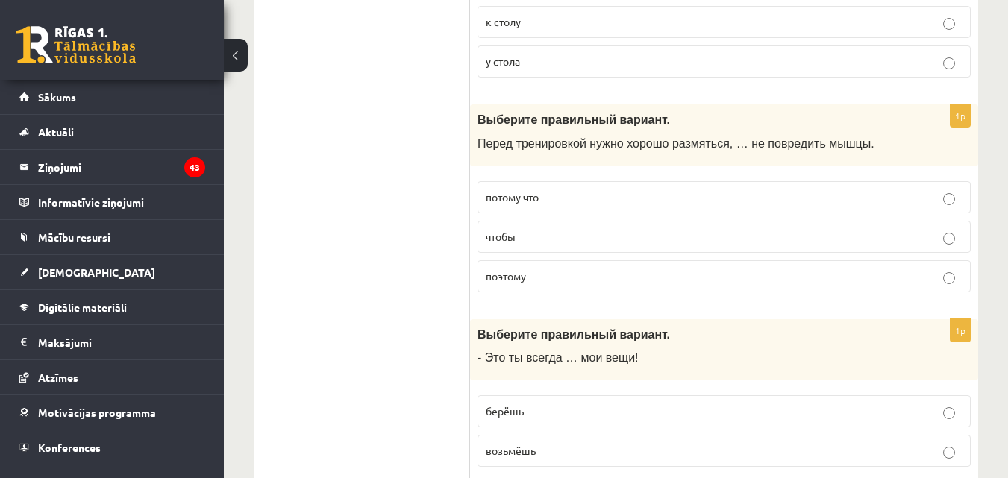
scroll to position [2378, 0]
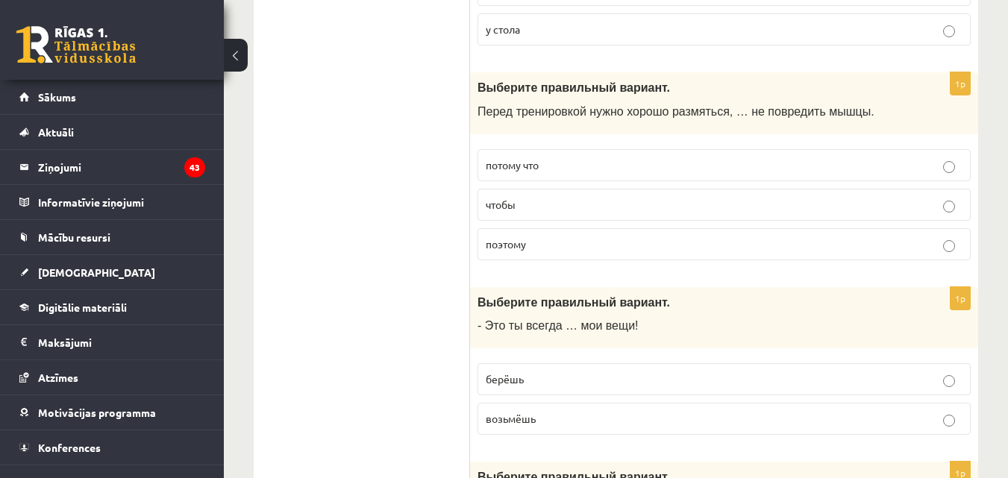
click at [532, 197] on p "чтобы" at bounding box center [724, 205] width 477 height 16
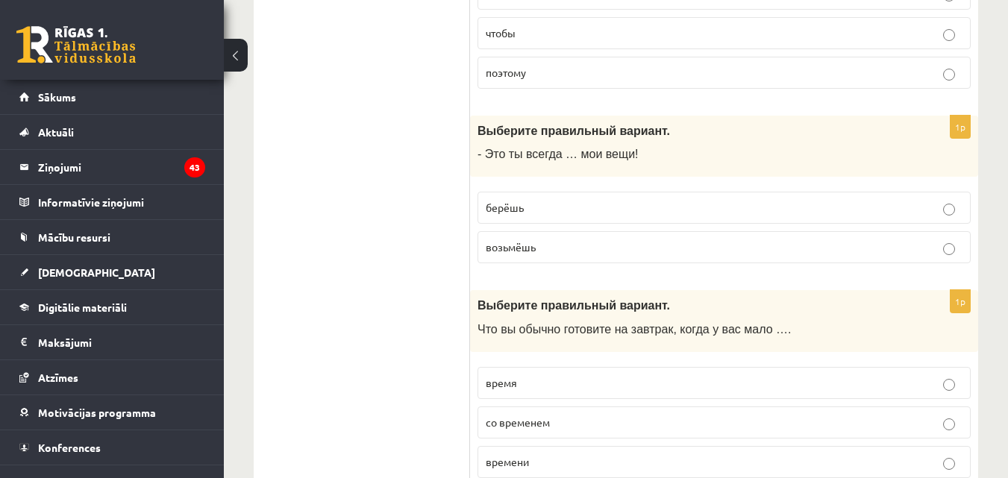
scroll to position [2657, 0]
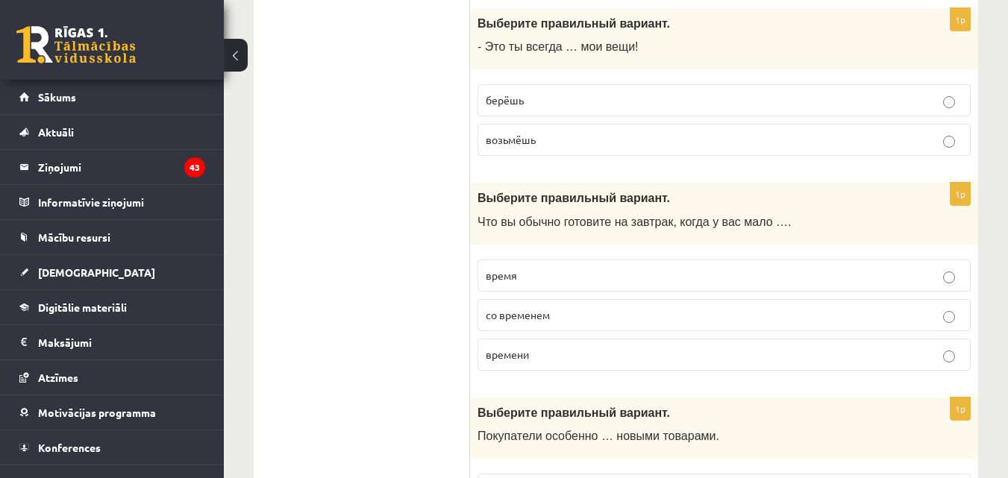
click at [546, 99] on p "берёшь" at bounding box center [724, 101] width 477 height 16
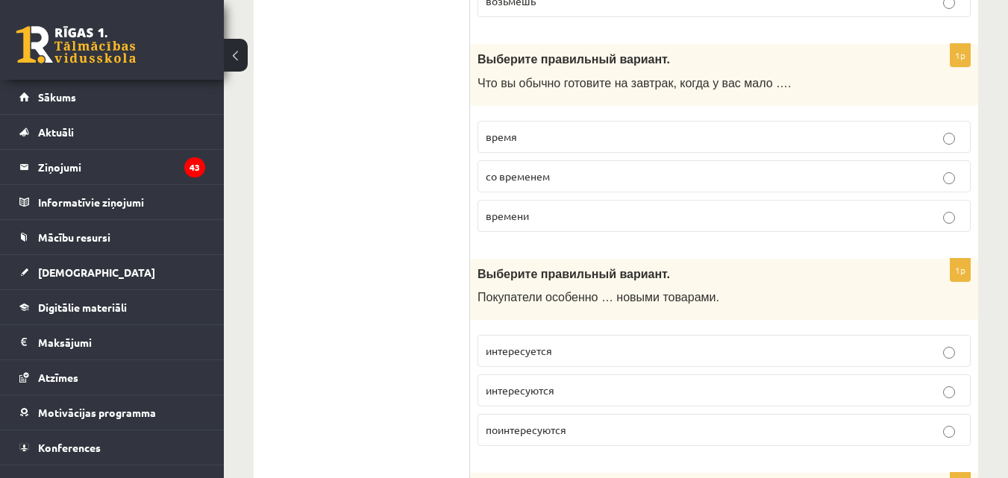
scroll to position [2807, 0]
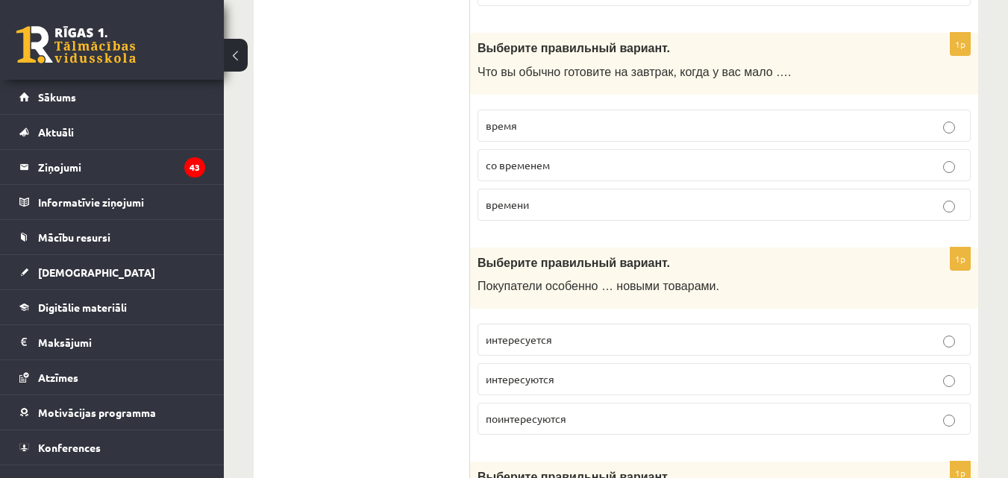
click at [581, 204] on p "времени" at bounding box center [724, 205] width 477 height 16
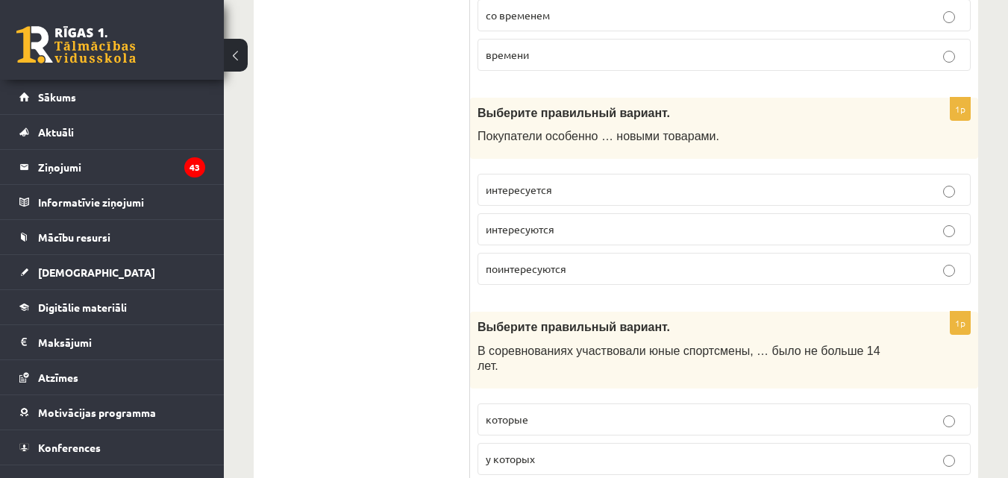
scroll to position [3031, 0]
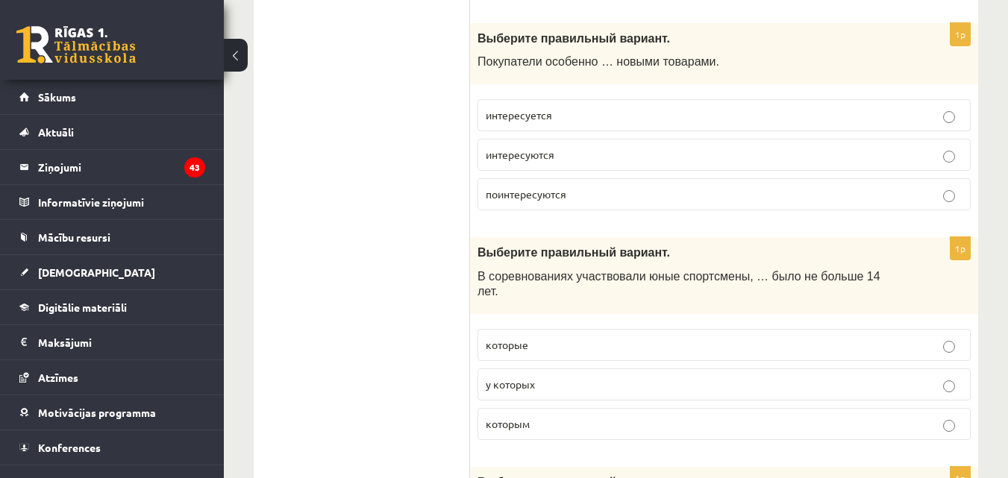
click at [562, 156] on p "интересуются" at bounding box center [724, 155] width 477 height 16
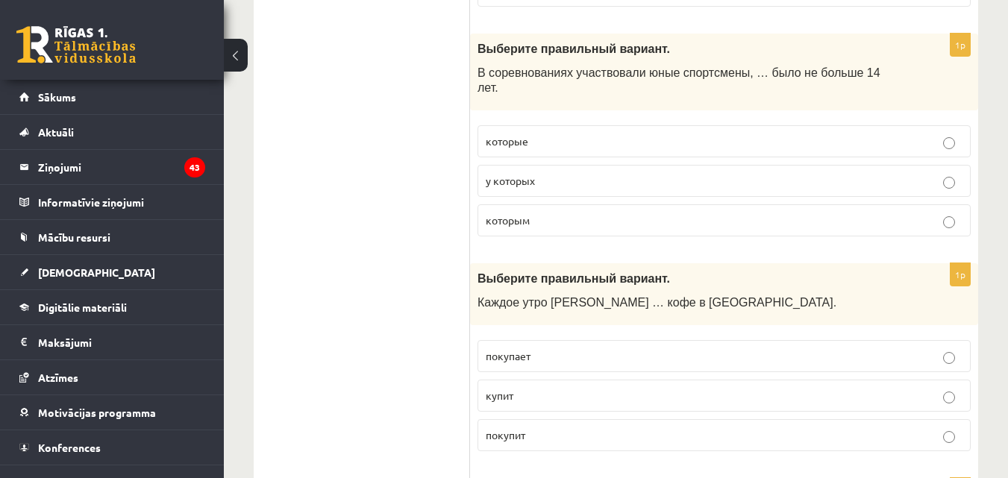
scroll to position [3267, 0]
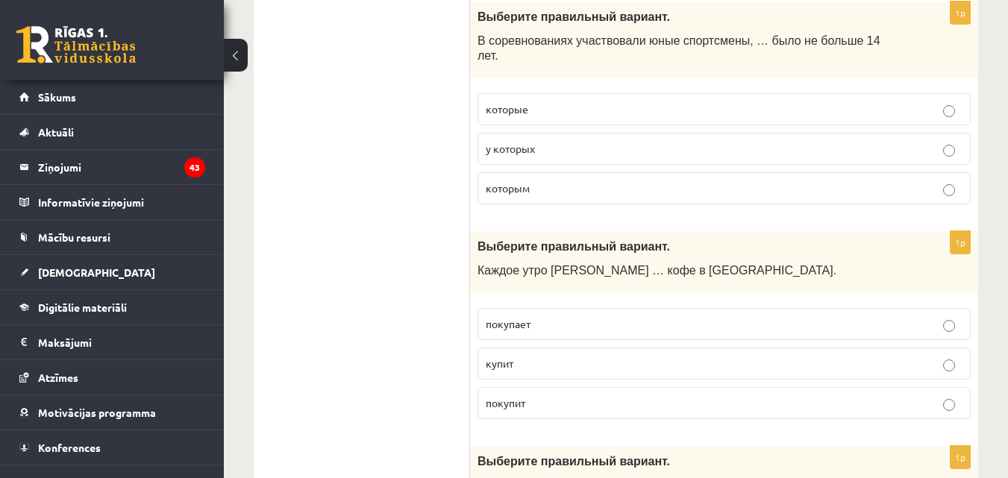
click at [560, 181] on p "которым" at bounding box center [724, 189] width 477 height 16
click at [585, 316] on p "покупает" at bounding box center [724, 324] width 477 height 16
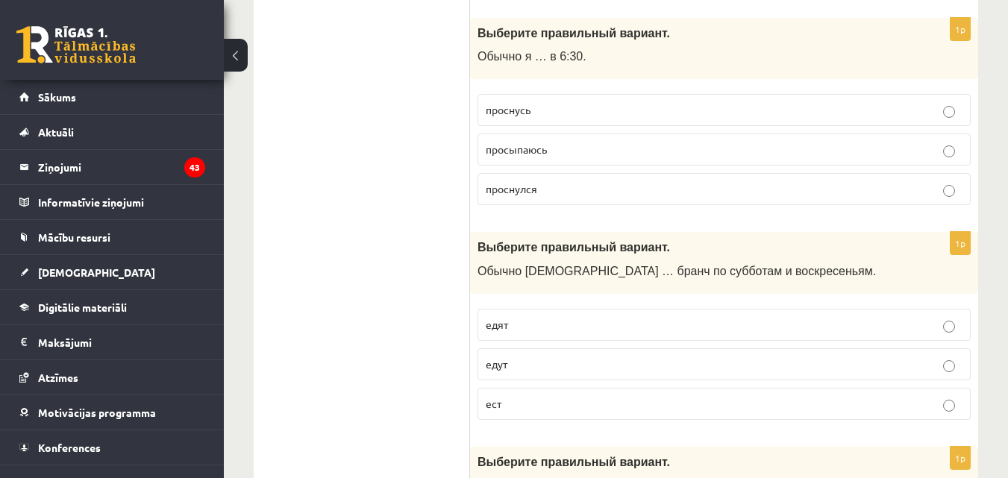
scroll to position [3685, 0]
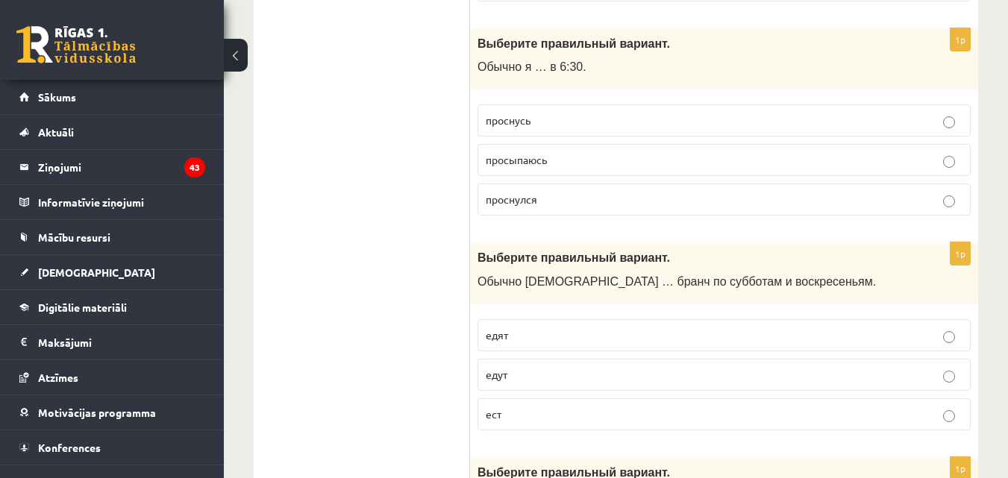
click at [578, 152] on p "просыпаюсь" at bounding box center [724, 160] width 477 height 16
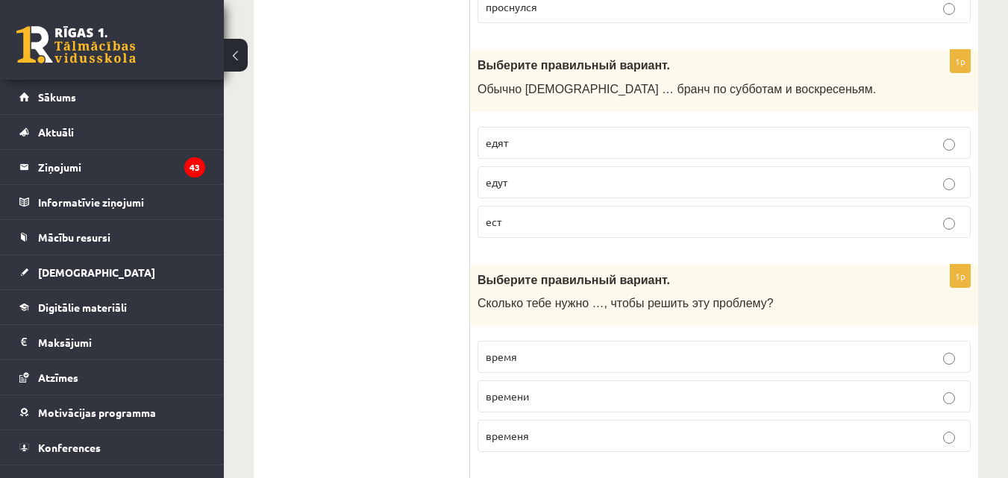
scroll to position [3889, 0]
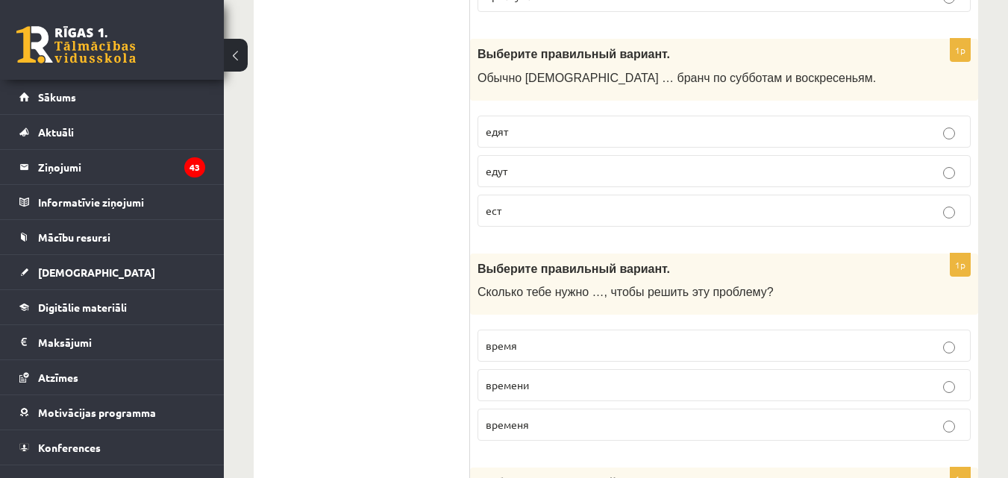
click at [580, 124] on p "едят" at bounding box center [724, 132] width 477 height 16
click at [598, 378] on p "времени" at bounding box center [724, 386] width 477 height 16
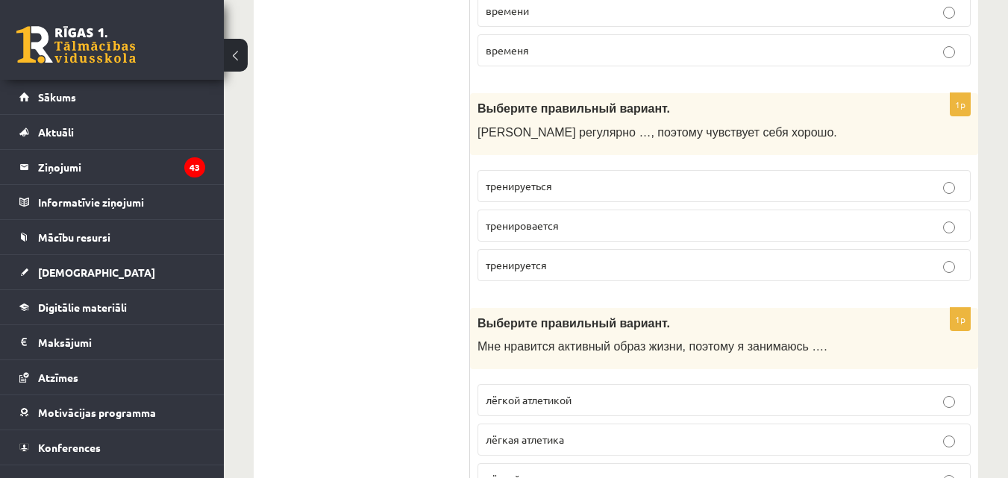
scroll to position [4359, 0]
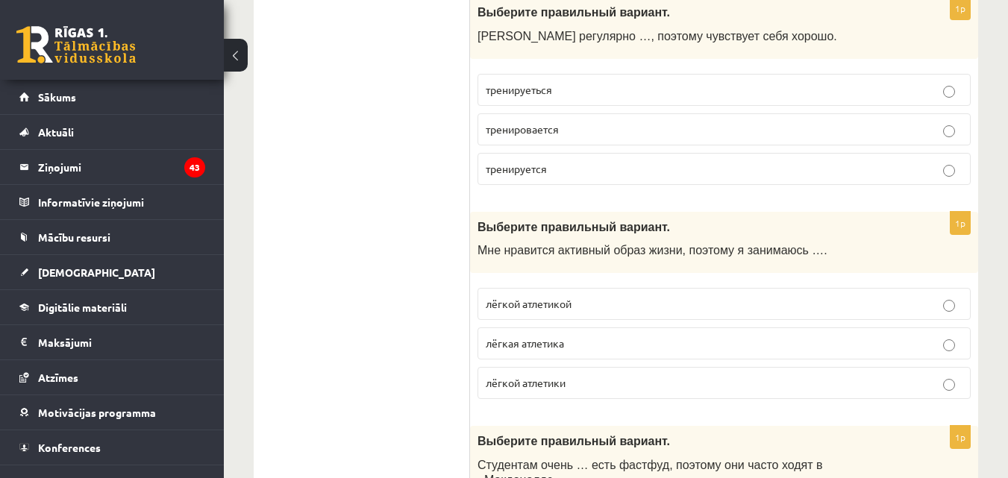
click at [558, 86] on label "тренируеться" at bounding box center [723, 90] width 493 height 32
click at [569, 161] on p "тренируется" at bounding box center [724, 169] width 477 height 16
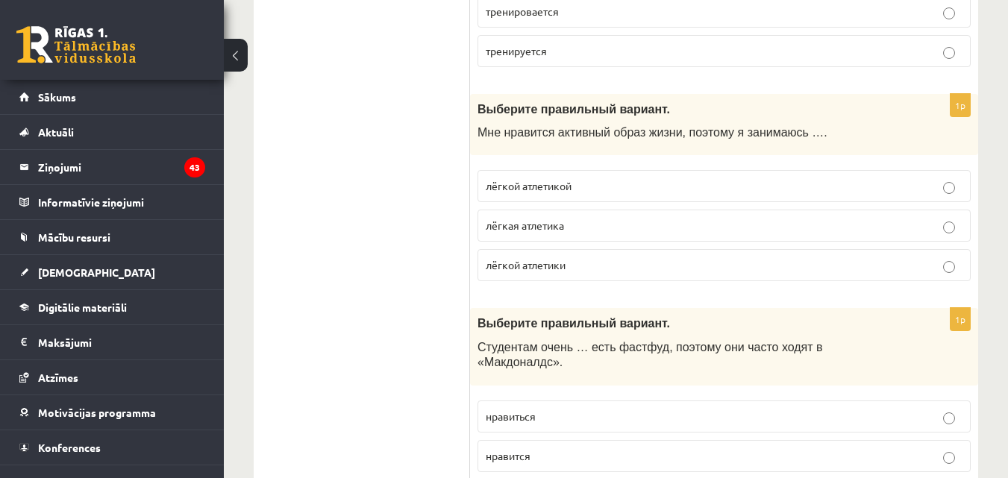
scroll to position [4531, 0]
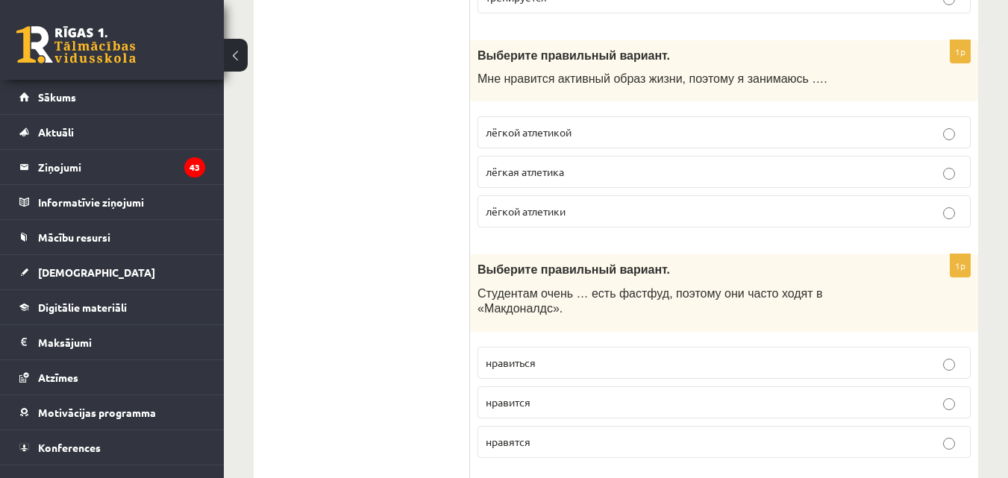
click at [564, 125] on span "лёгкой атлетикой" at bounding box center [529, 131] width 86 height 13
click at [545, 355] on p "нравиться" at bounding box center [724, 363] width 477 height 16
click at [532, 395] on p "нравится" at bounding box center [724, 403] width 477 height 16
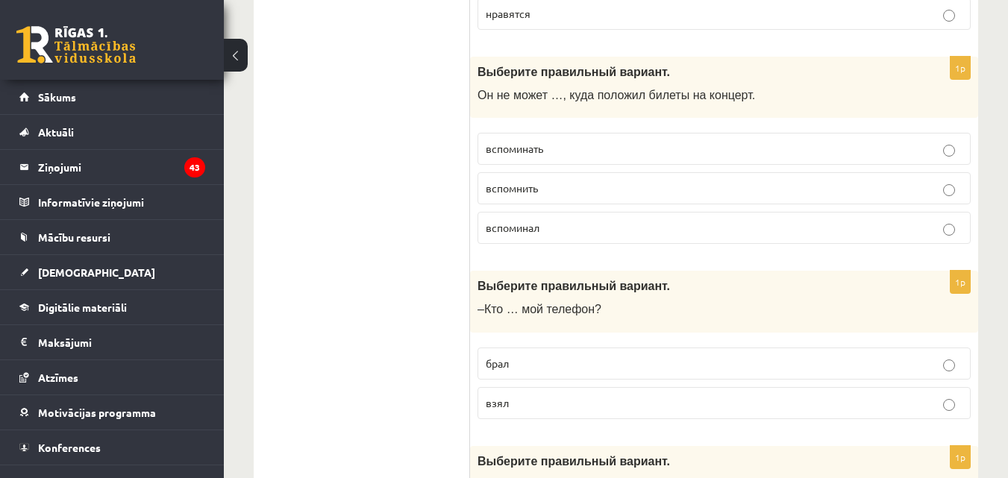
scroll to position [4981, 0]
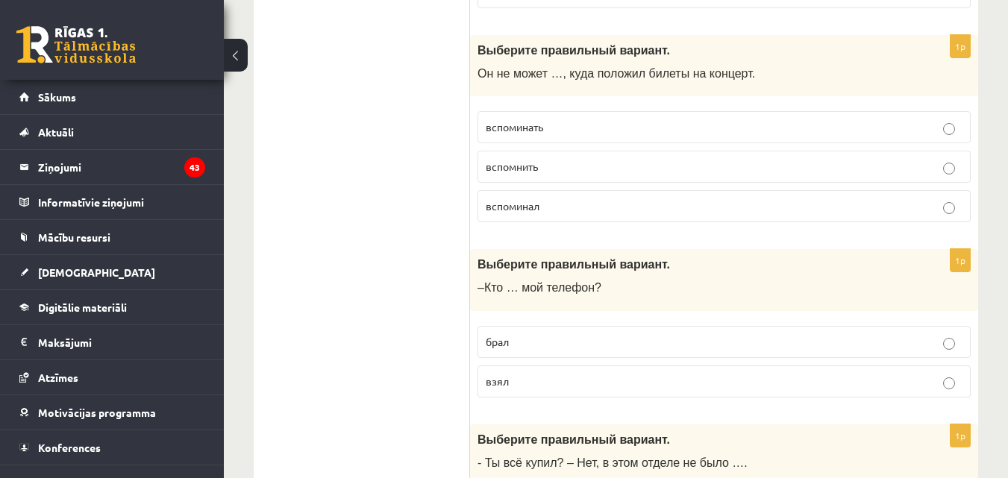
click at [569, 159] on p "вспомнить" at bounding box center [724, 167] width 477 height 16
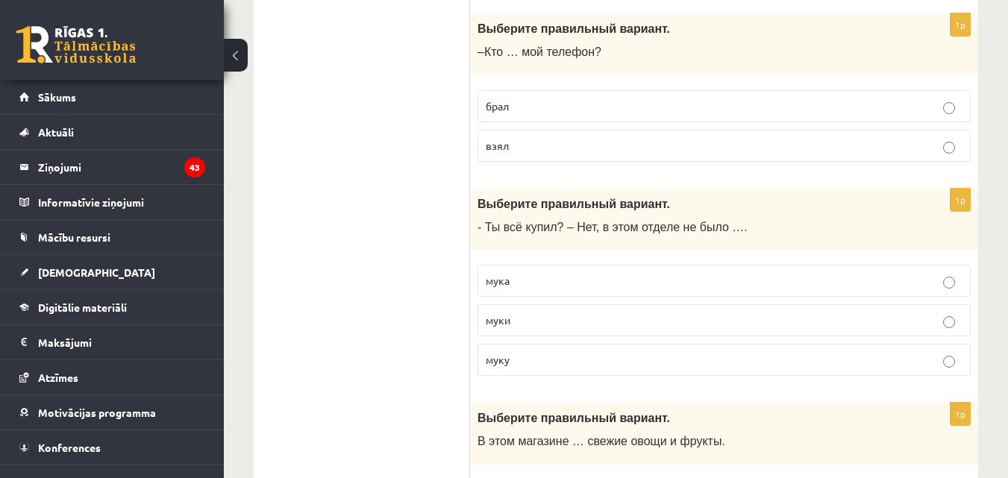
scroll to position [5206, 0]
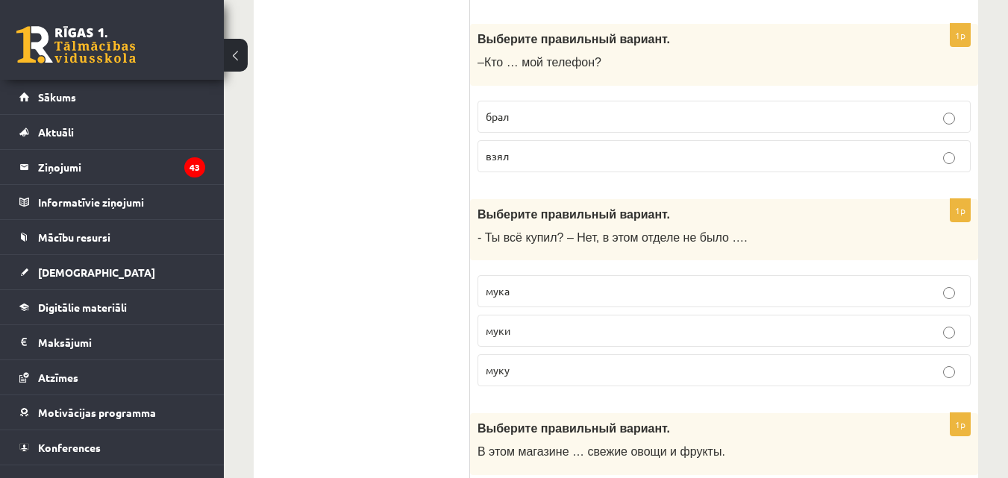
click at [516, 148] on p "взял" at bounding box center [724, 156] width 477 height 16
click at [554, 323] on p "муки" at bounding box center [724, 331] width 477 height 16
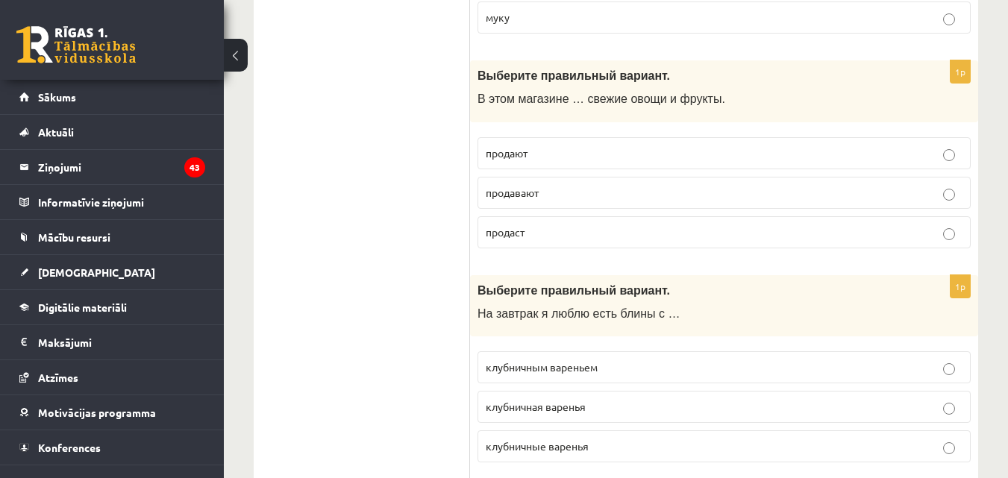
scroll to position [5581, 0]
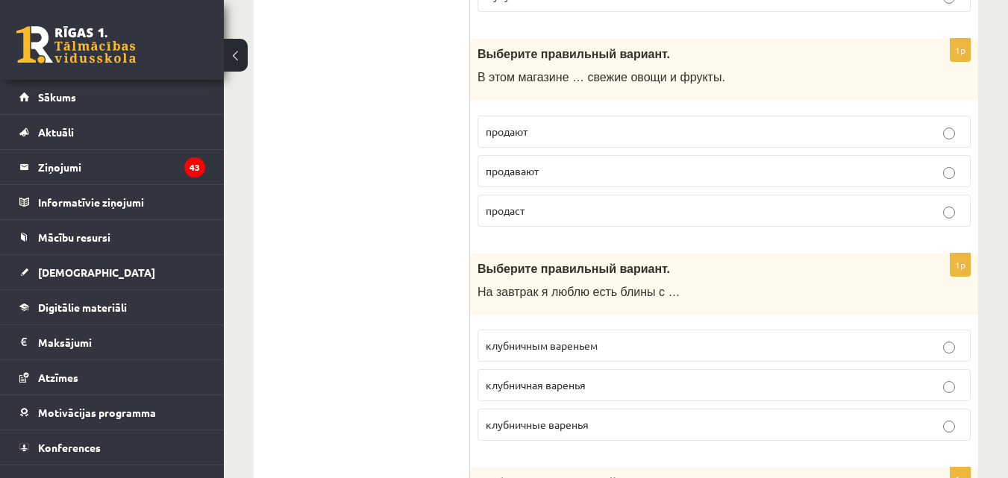
click at [580, 124] on p "продают" at bounding box center [724, 132] width 477 height 16
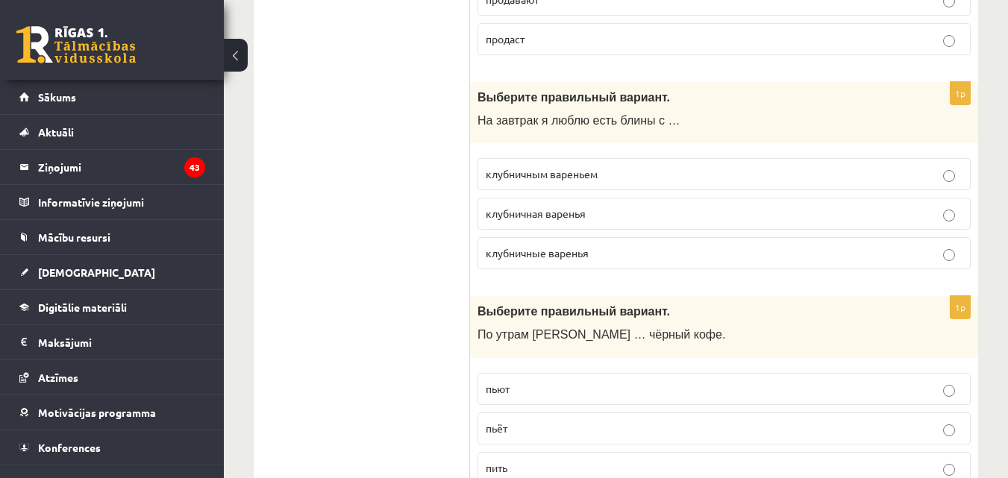
scroll to position [5816, 0]
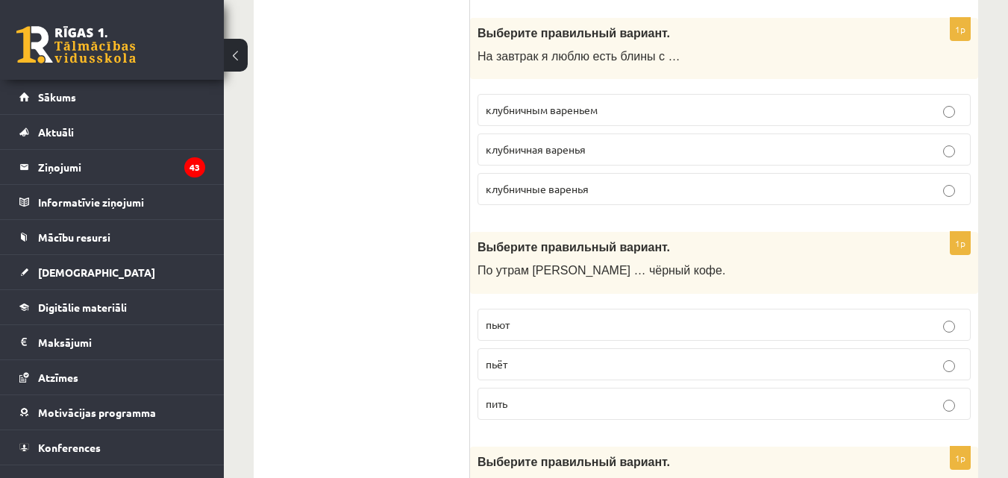
click at [601, 94] on label "клубничным вареньем" at bounding box center [723, 110] width 493 height 32
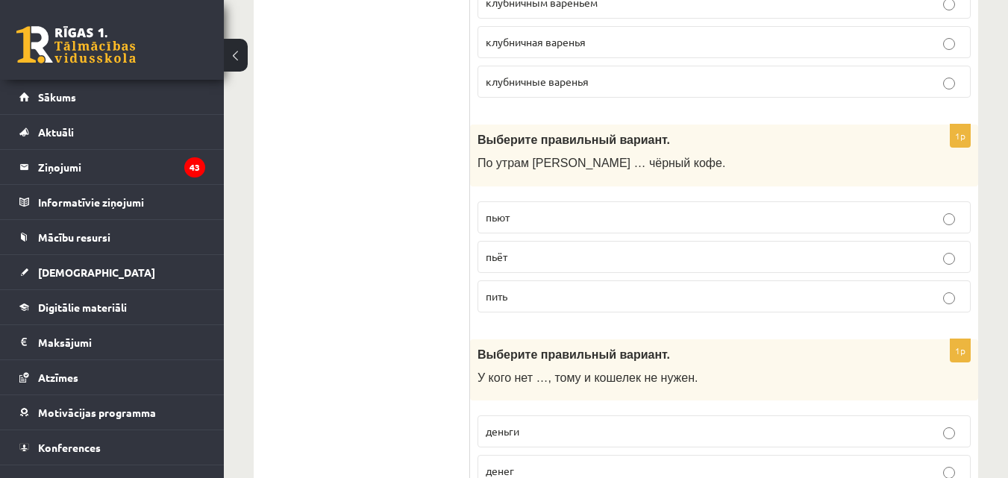
scroll to position [5956, 0]
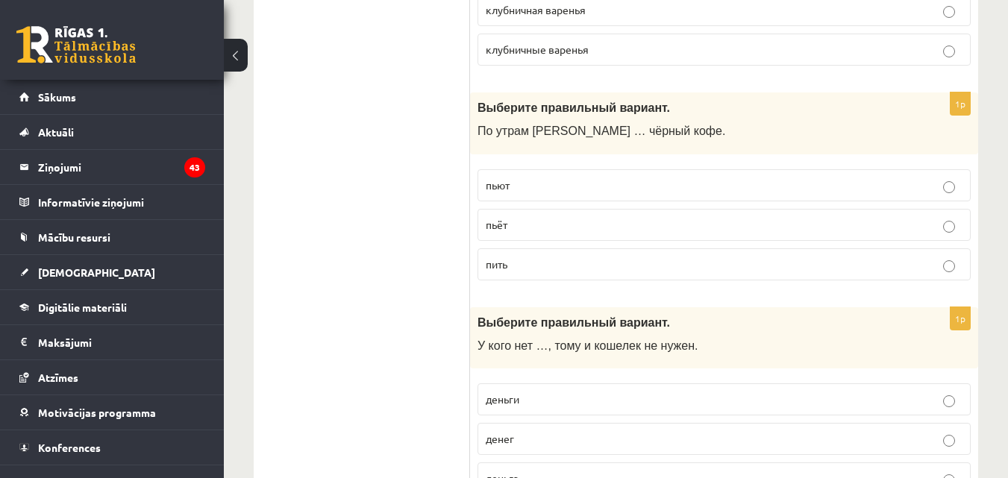
click at [546, 217] on p "пьёт" at bounding box center [724, 225] width 477 height 16
click at [554, 423] on label "денег" at bounding box center [723, 439] width 493 height 32
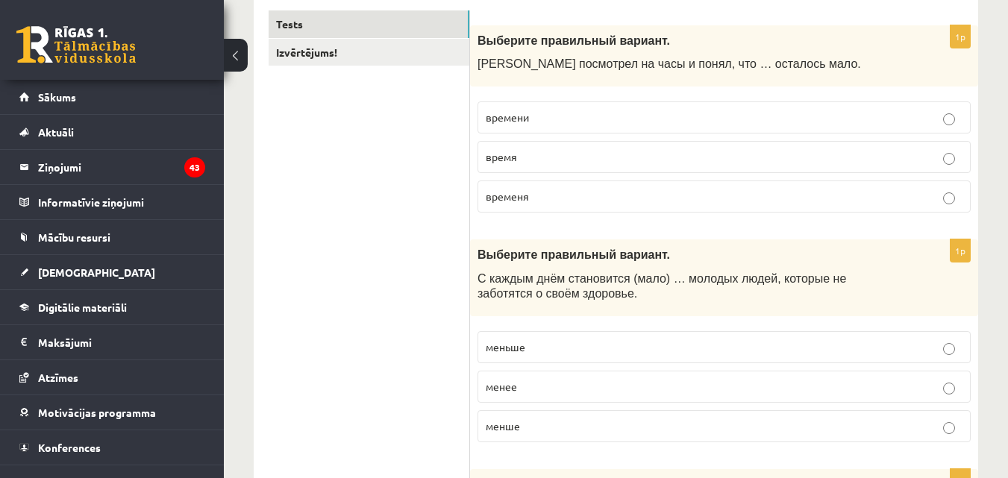
scroll to position [0, 0]
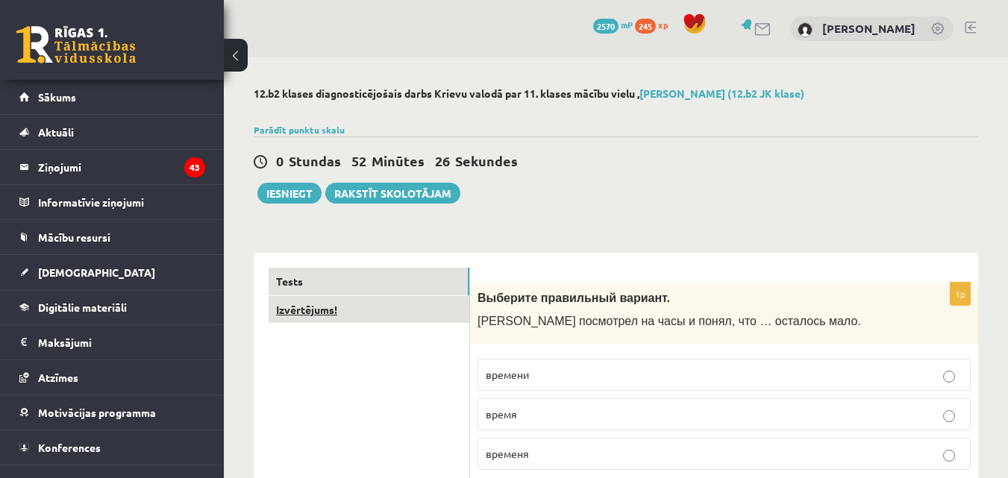
click at [435, 300] on link "Izvērtējums!" at bounding box center [369, 310] width 201 height 28
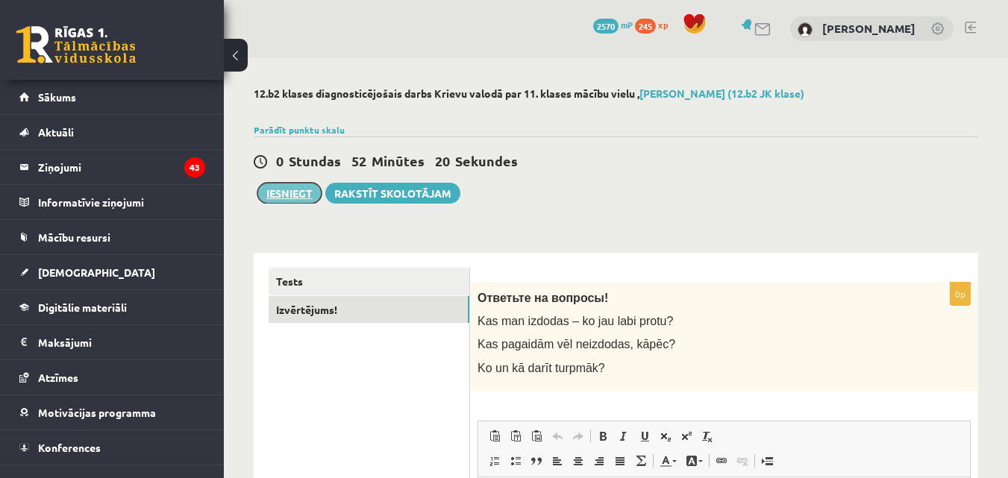
click at [291, 195] on button "Iesniegt" at bounding box center [289, 193] width 64 height 21
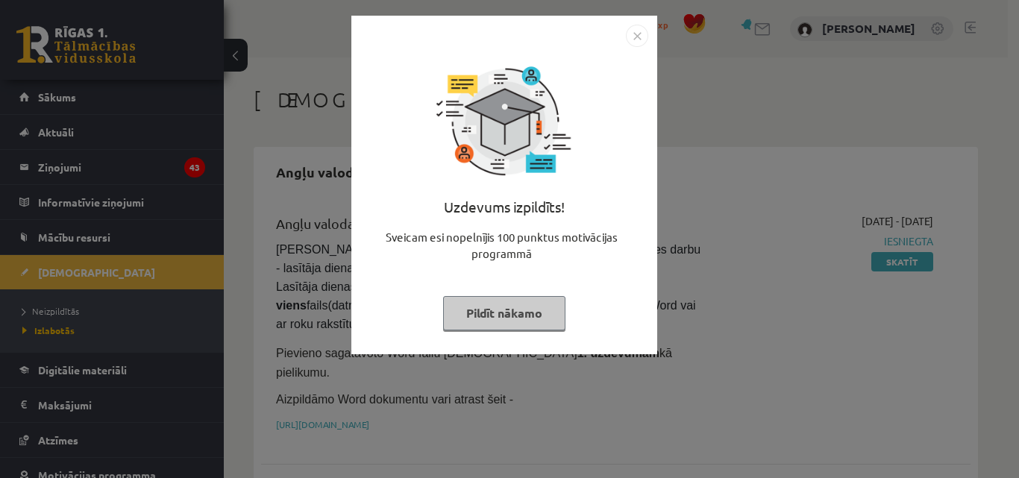
click at [539, 303] on button "Pildīt nākamo" at bounding box center [504, 313] width 122 height 34
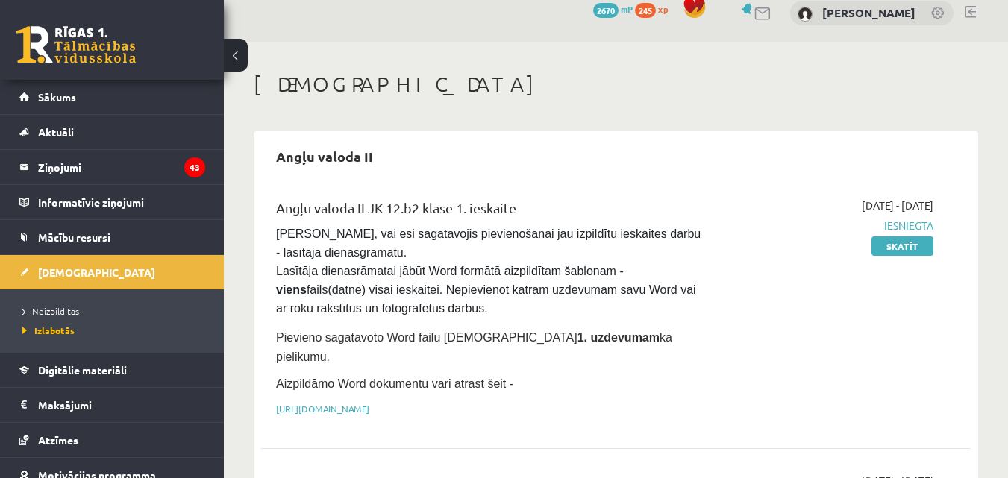
scroll to position [128, 0]
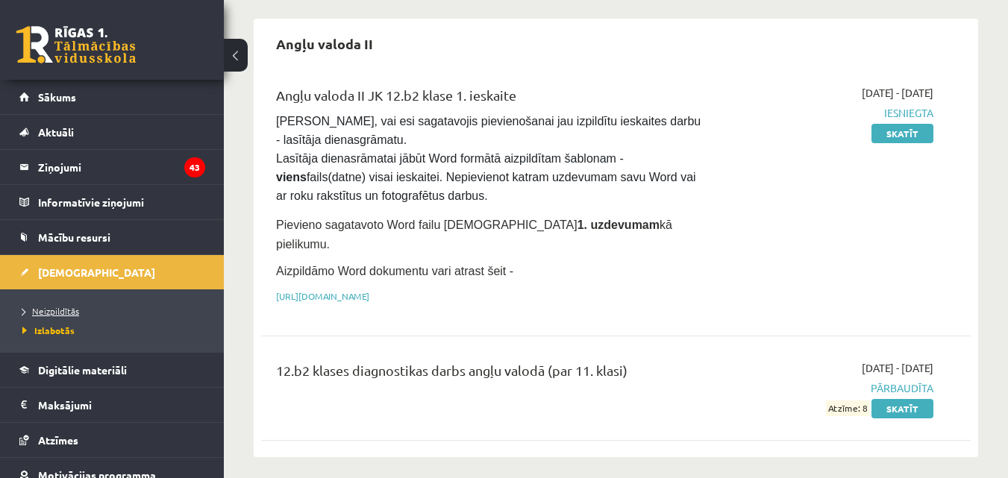
click at [43, 315] on span "Neizpildītās" at bounding box center [50, 311] width 57 height 12
